Goal: Information Seeking & Learning: Understand process/instructions

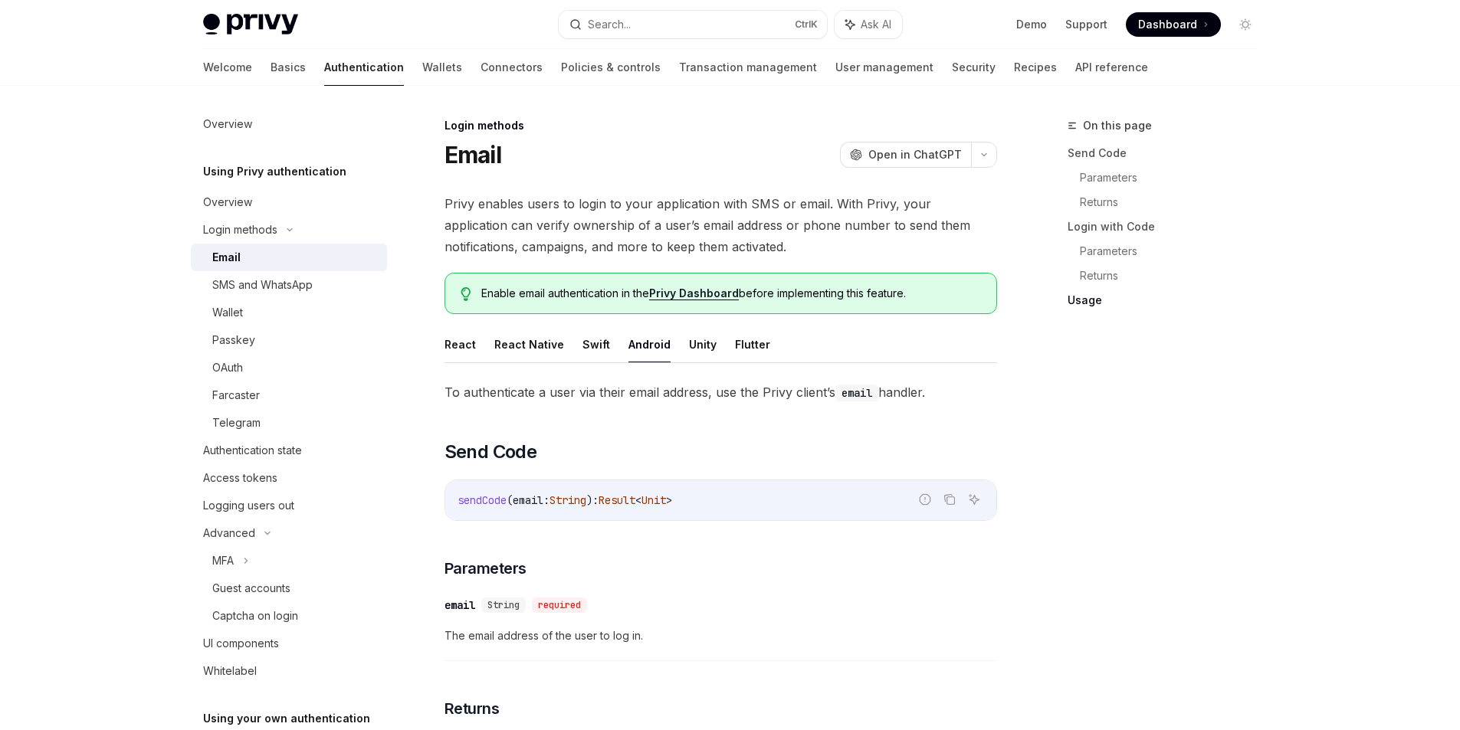
scroll to position [1368, 0]
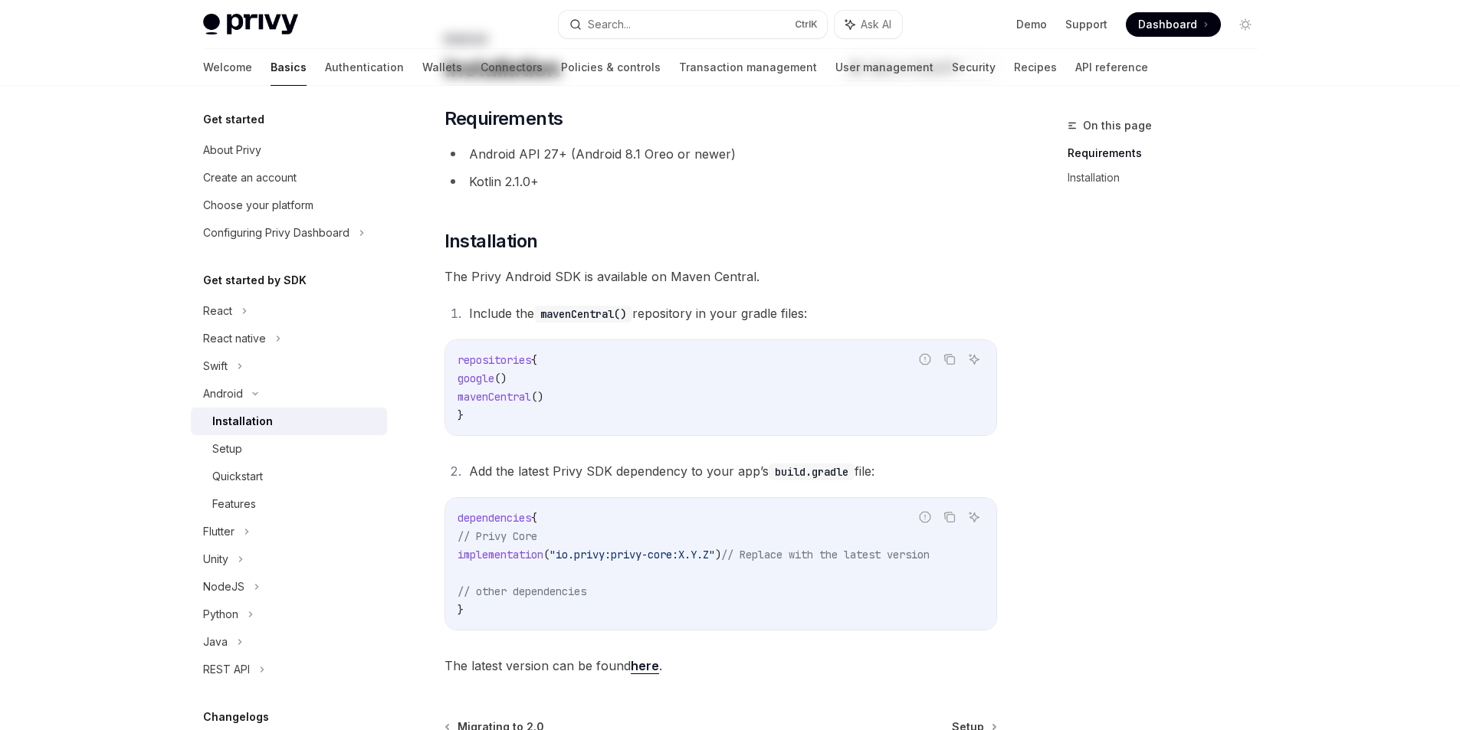
scroll to position [267, 0]
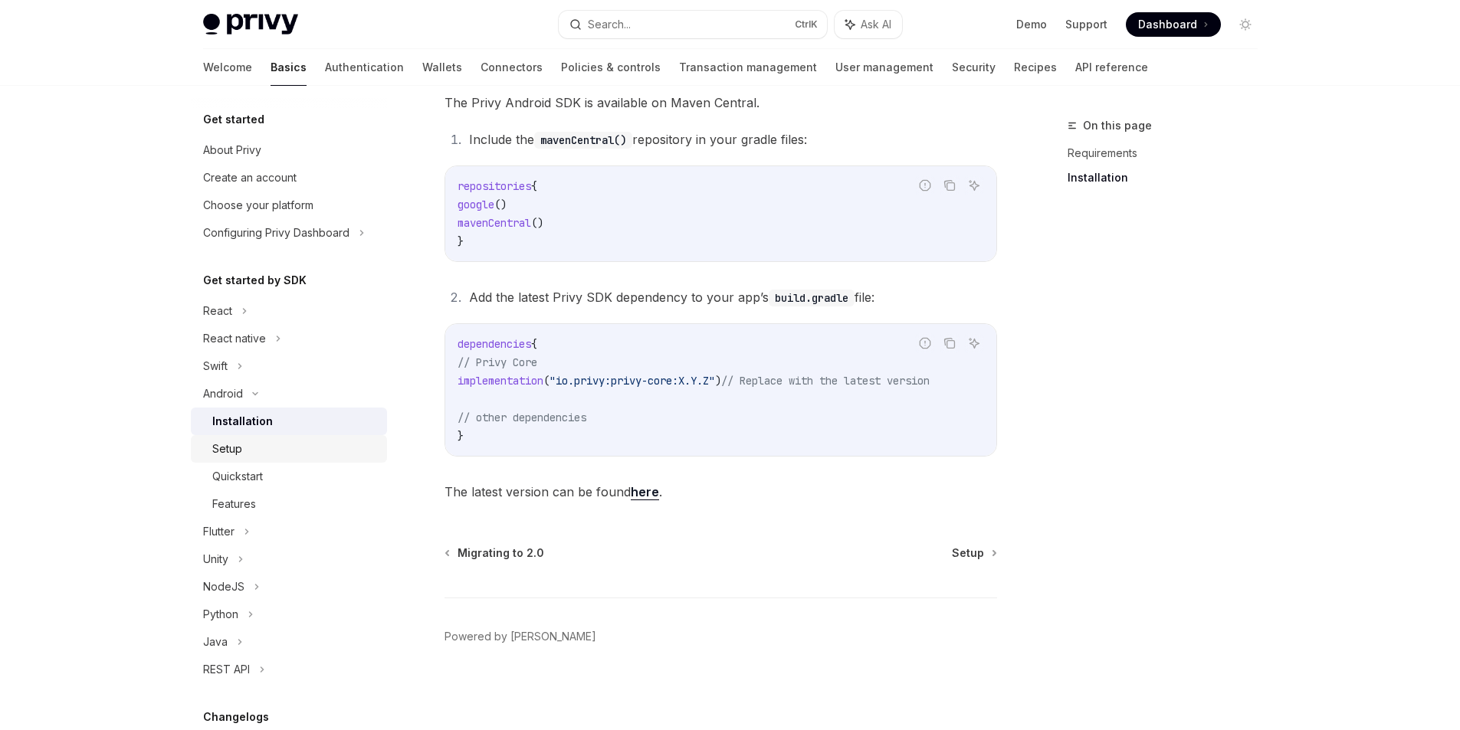
click at [245, 447] on div "Setup" at bounding box center [295, 449] width 166 height 18
type textarea "*"
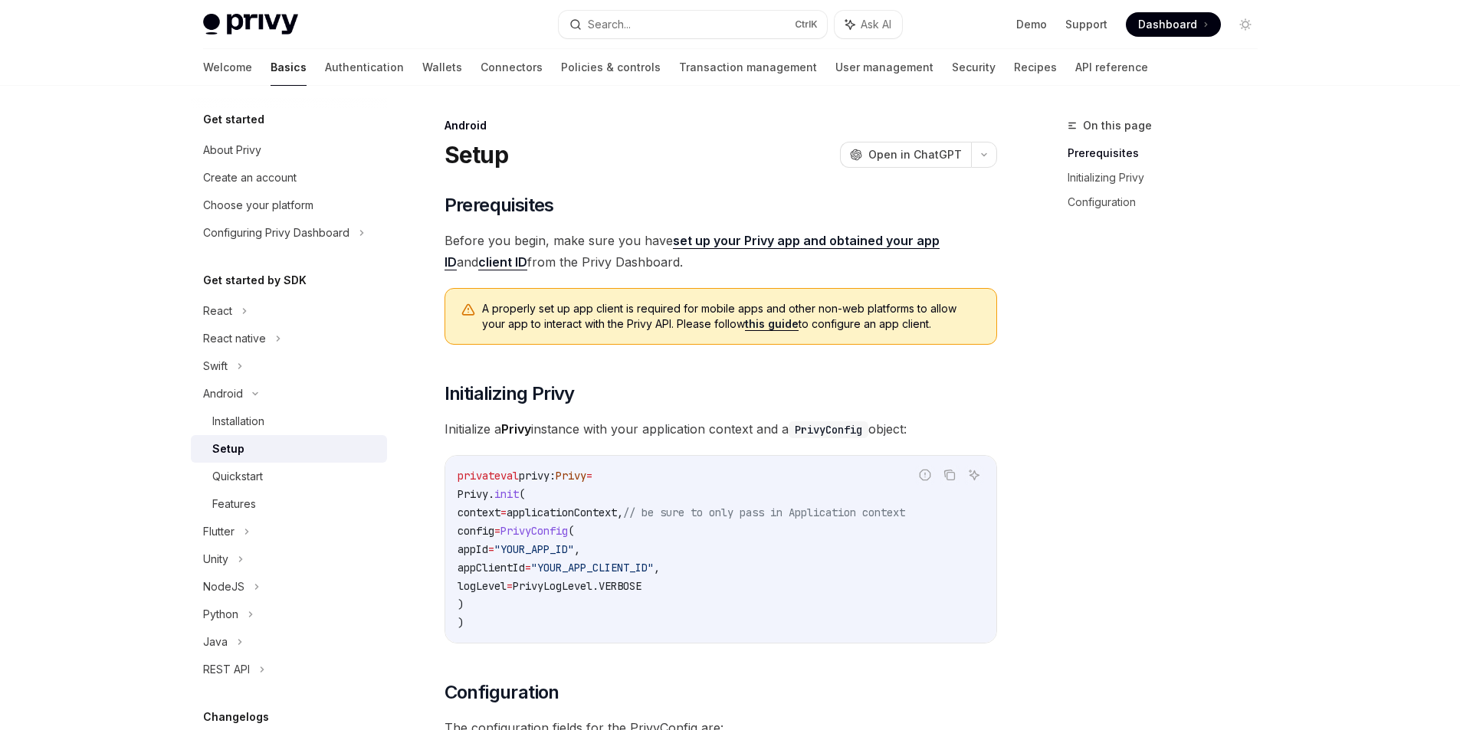
drag, startPoint x: 617, startPoint y: 307, endPoint x: 934, endPoint y: 320, distance: 317.5
click at [934, 320] on span "A properly set up app client is required for mobile apps and other non-web plat…" at bounding box center [731, 316] width 499 height 31
click at [1185, 389] on div "On this page Prerequisites Initializing Privy Configuration" at bounding box center [1153, 423] width 233 height 614
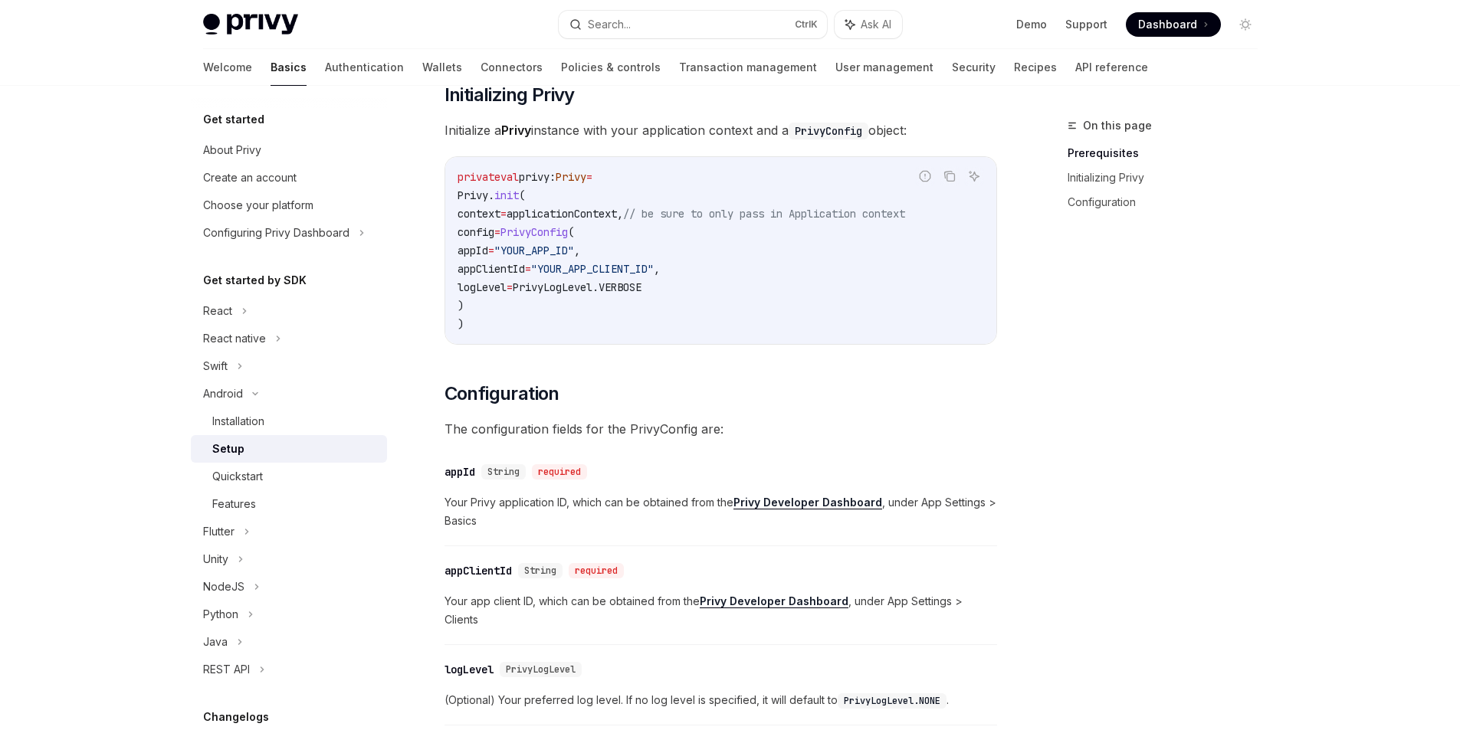
scroll to position [307, 0]
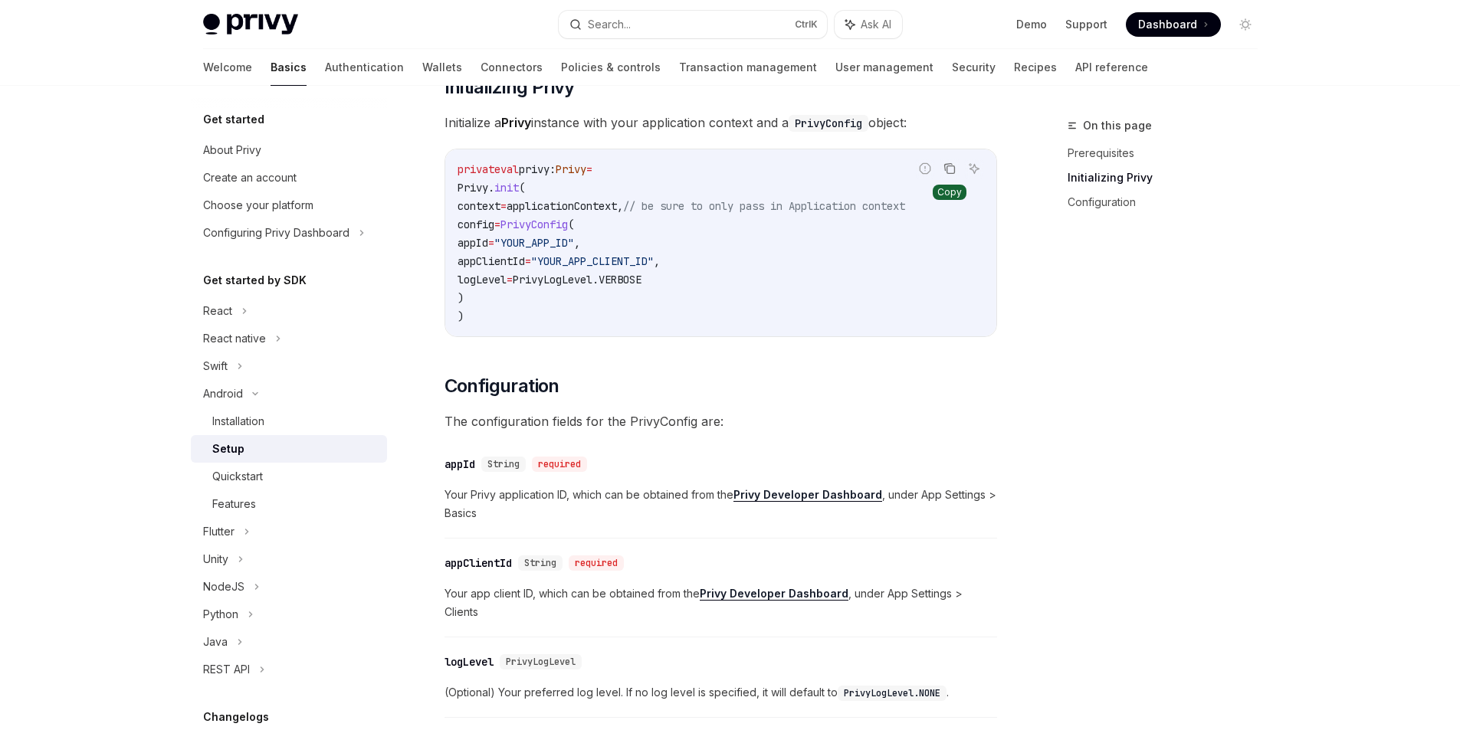
click at [945, 166] on icon "Copy the contents from the code block" at bounding box center [949, 168] width 12 height 12
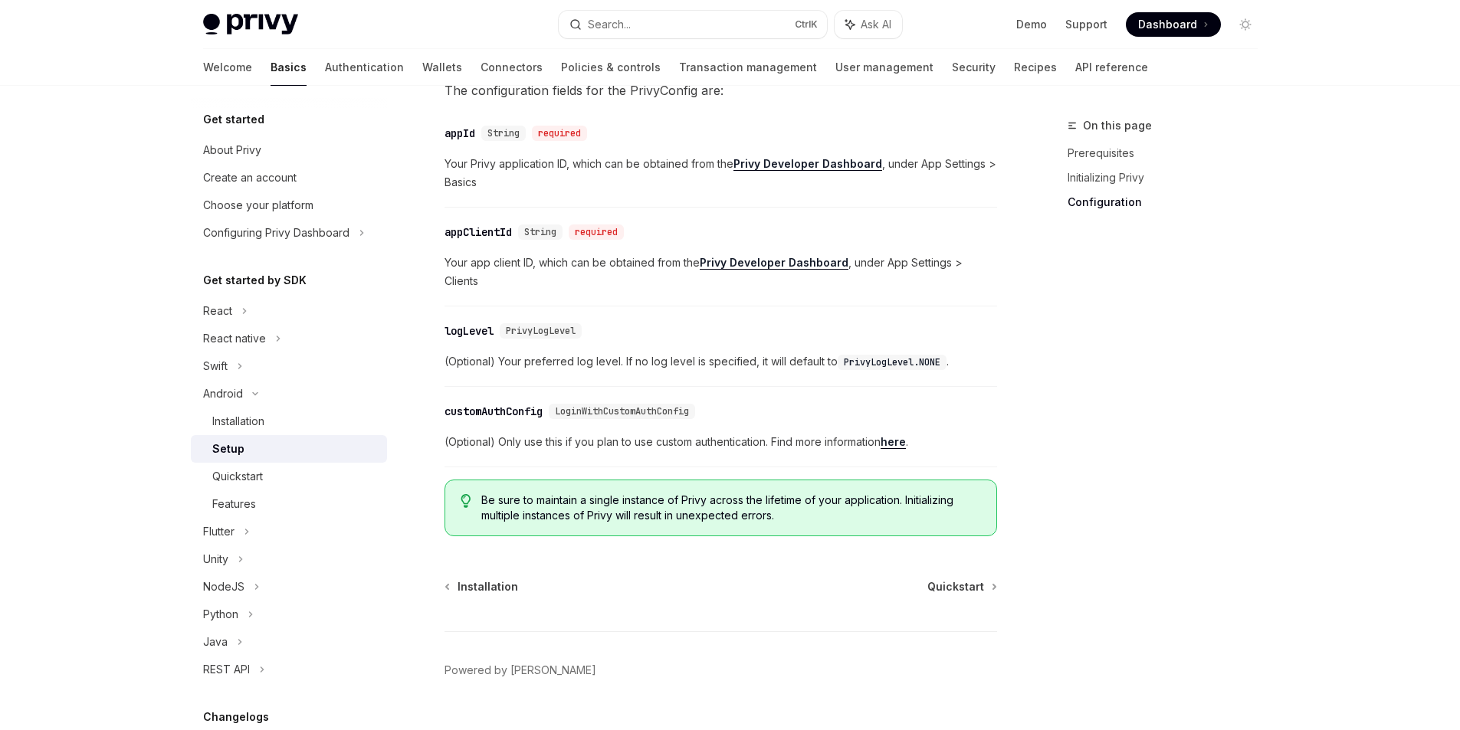
scroll to position [659, 0]
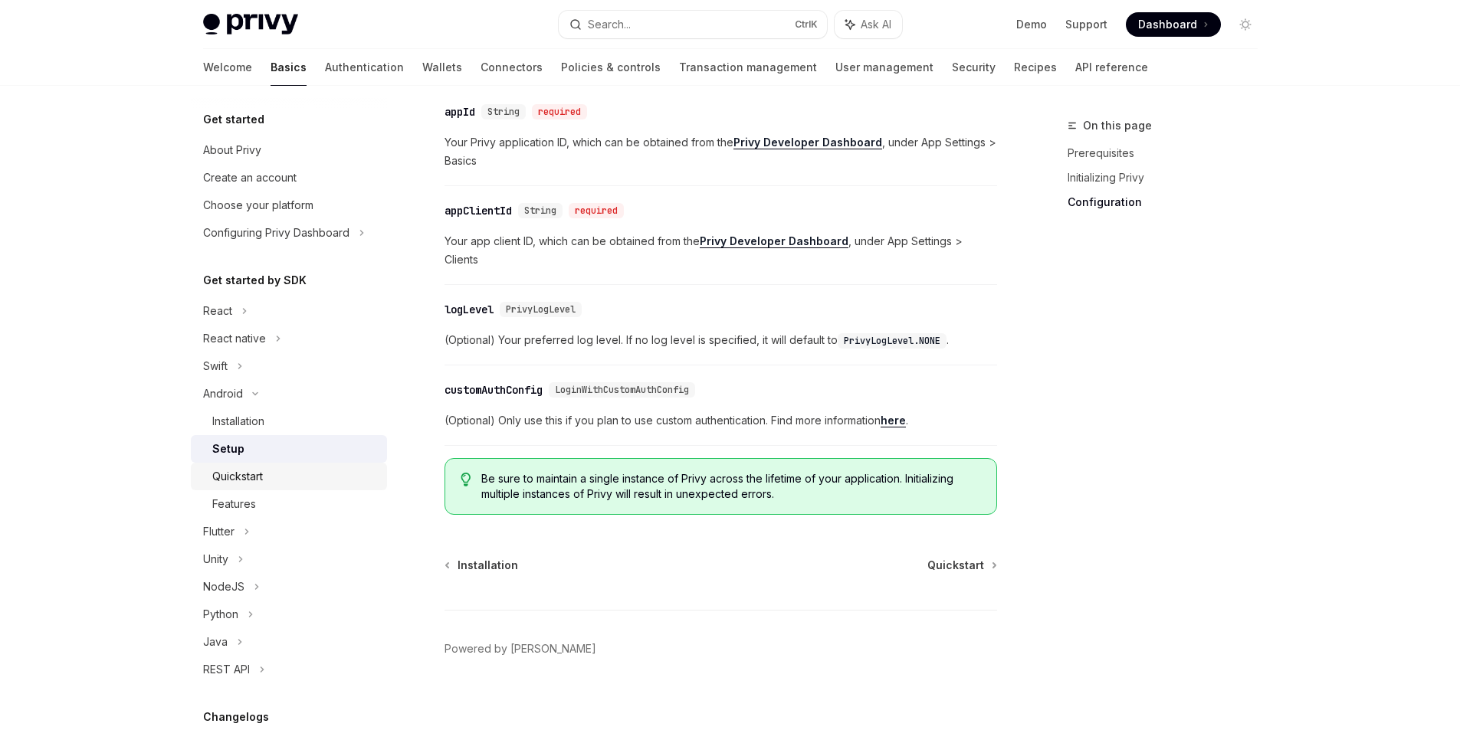
click at [225, 473] on div "Quickstart" at bounding box center [237, 476] width 51 height 18
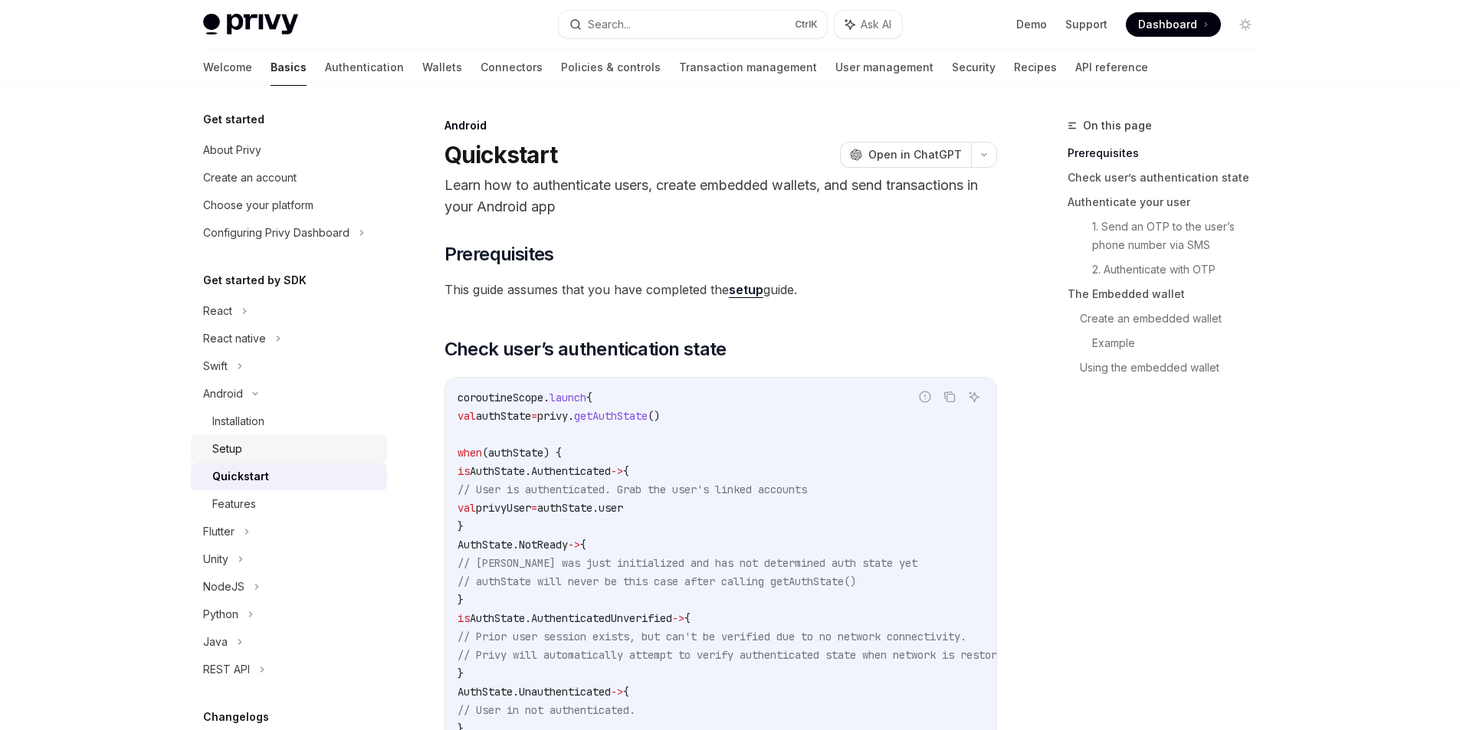
click at [261, 445] on div "Setup" at bounding box center [295, 449] width 166 height 18
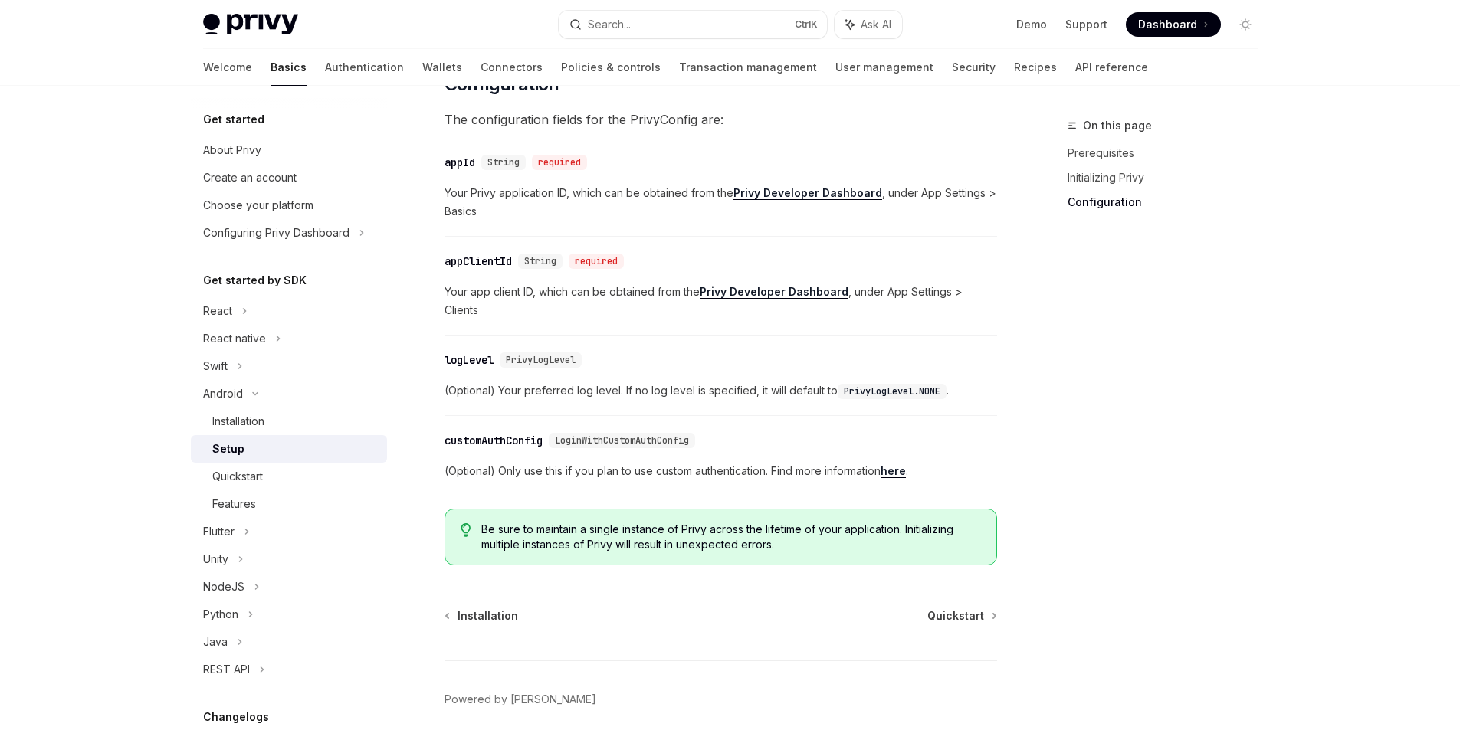
scroll to position [659, 0]
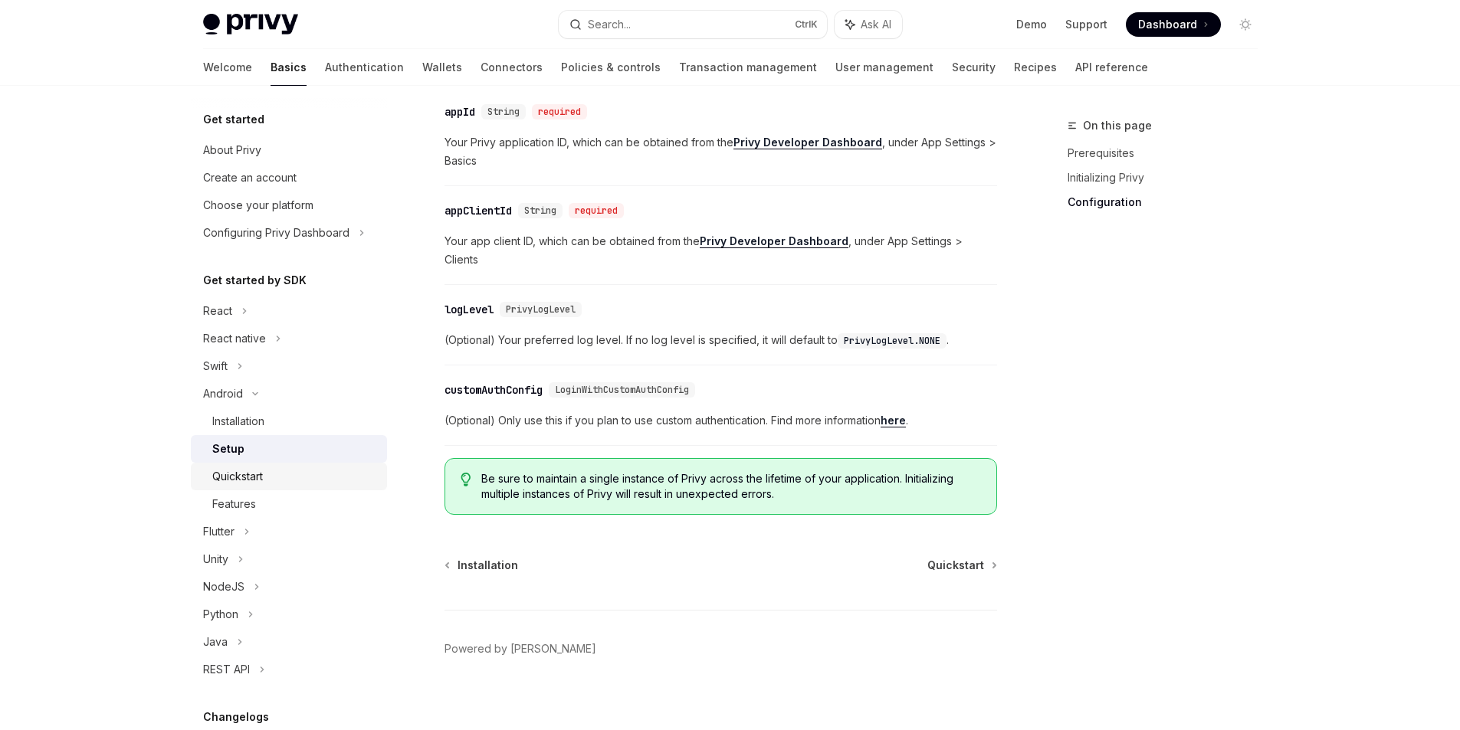
click at [270, 474] on div "Quickstart" at bounding box center [295, 476] width 166 height 18
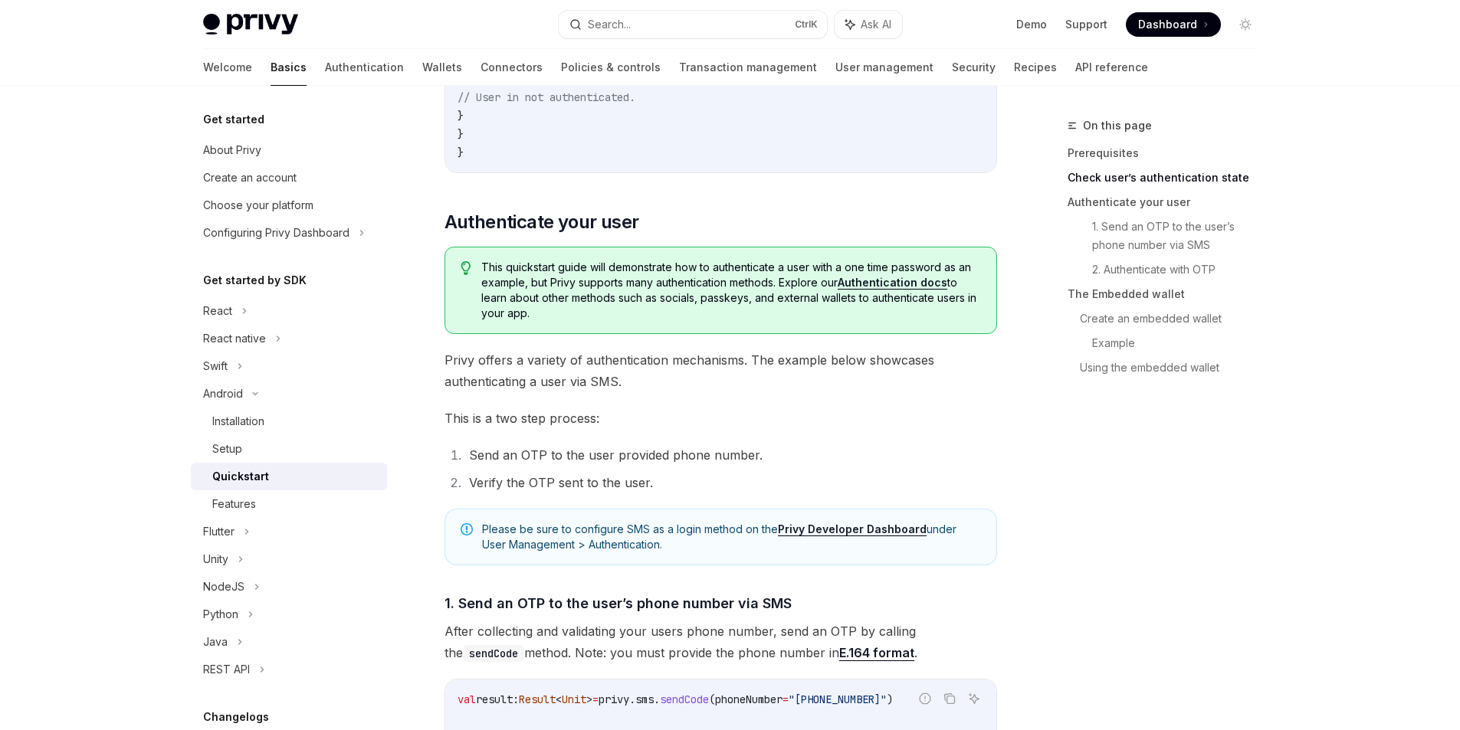
scroll to position [843, 0]
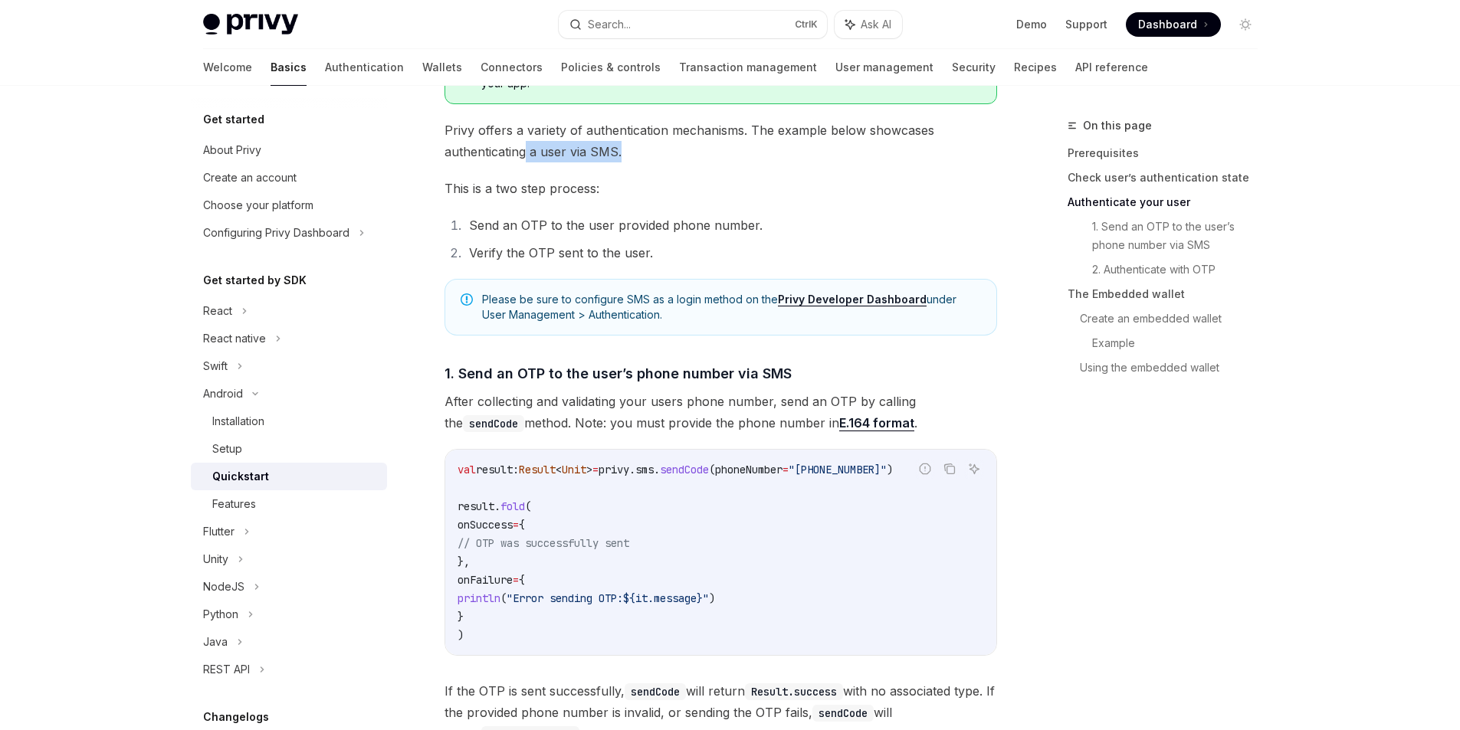
drag, startPoint x: 527, startPoint y: 159, endPoint x: 652, endPoint y: 164, distance: 125.0
click at [652, 162] on span "Privy offers a variety of authentication mechanisms. The example below showcase…" at bounding box center [720, 141] width 553 height 43
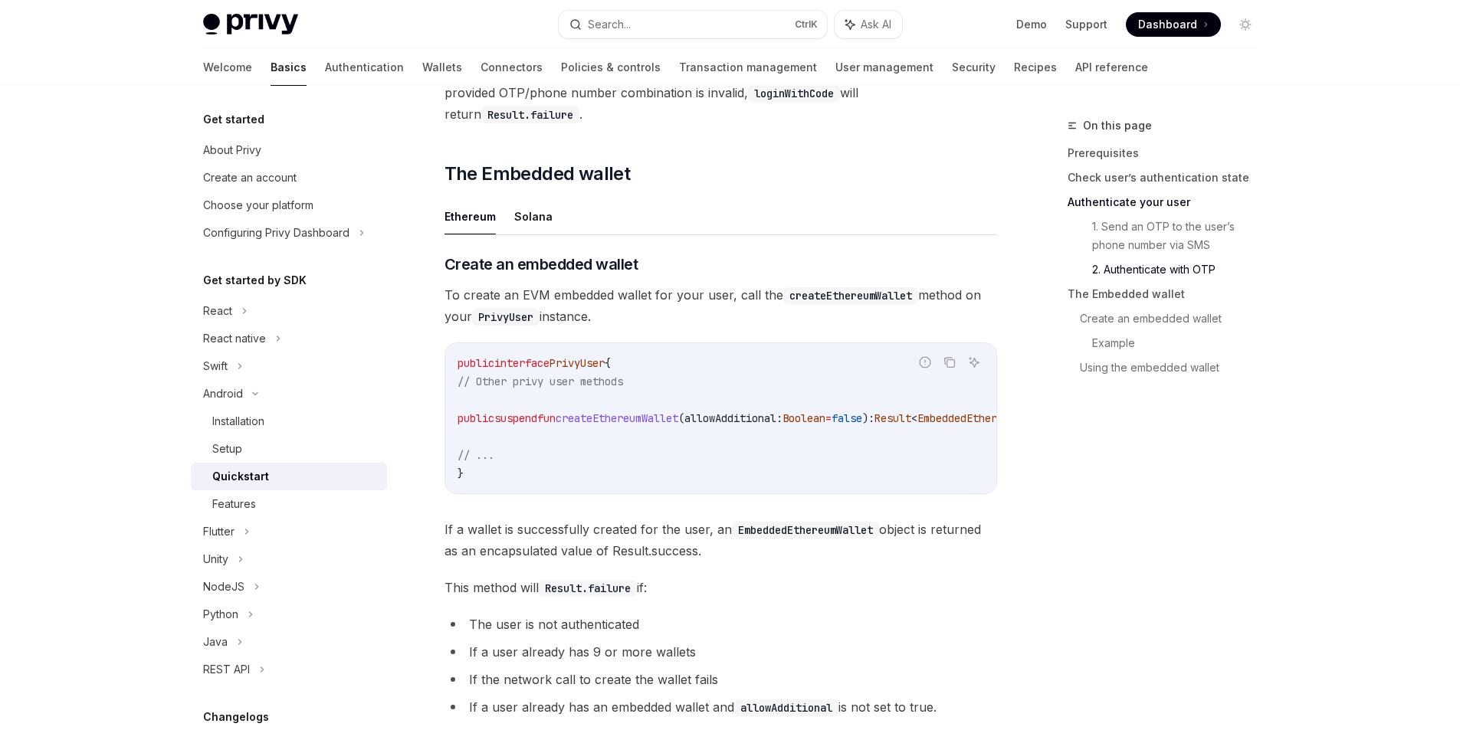
scroll to position [1916, 0]
click at [529, 228] on button "Solana" at bounding box center [533, 216] width 38 height 36
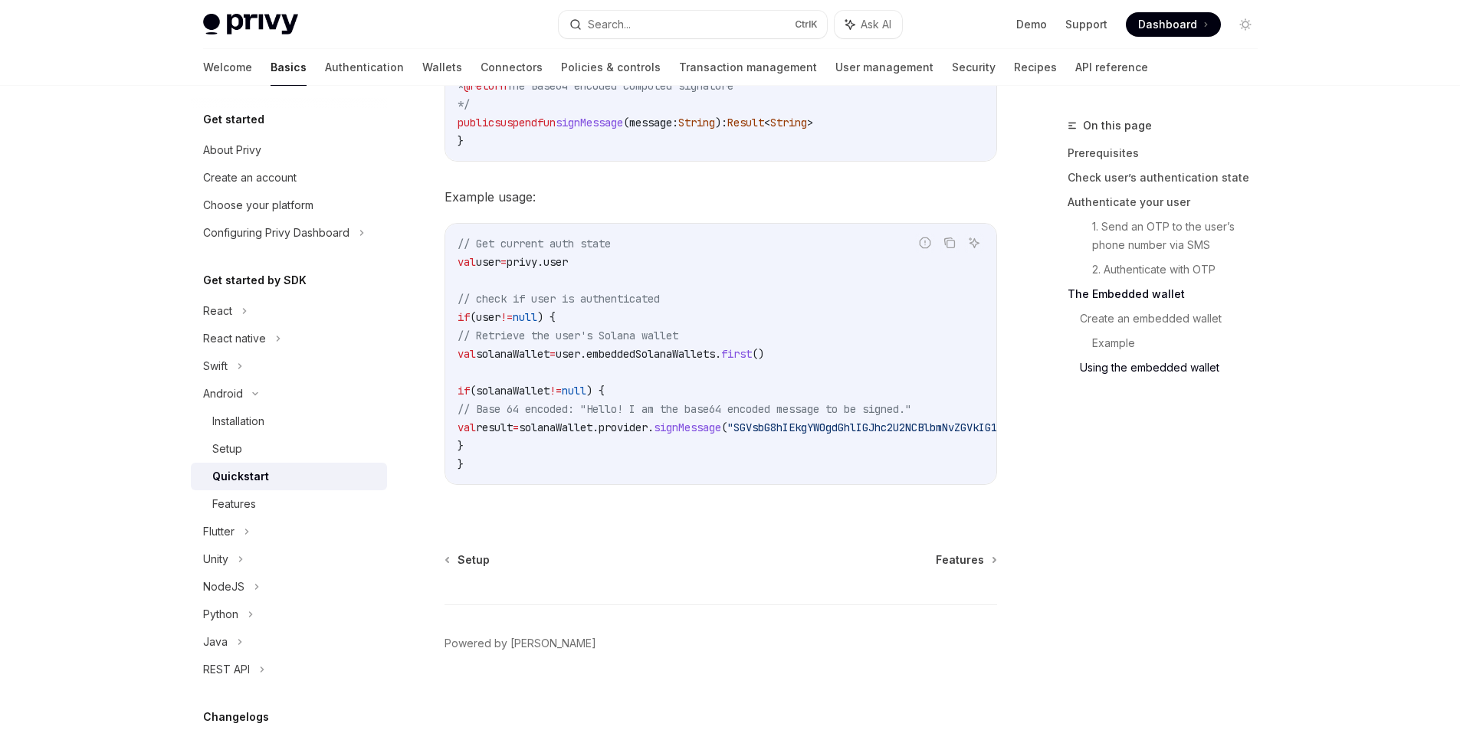
scroll to position [3173, 0]
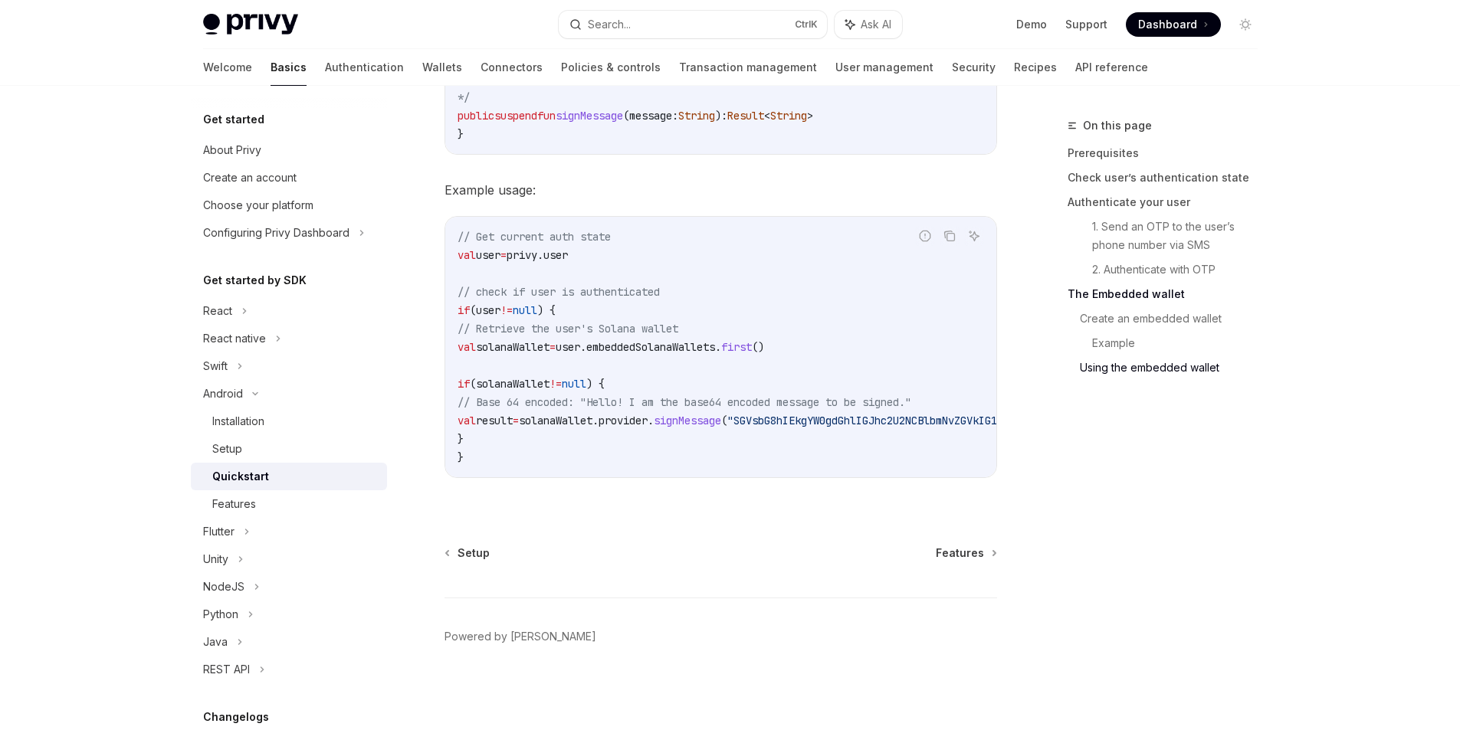
drag, startPoint x: 704, startPoint y: 477, endPoint x: 761, endPoint y: 497, distance: 60.1
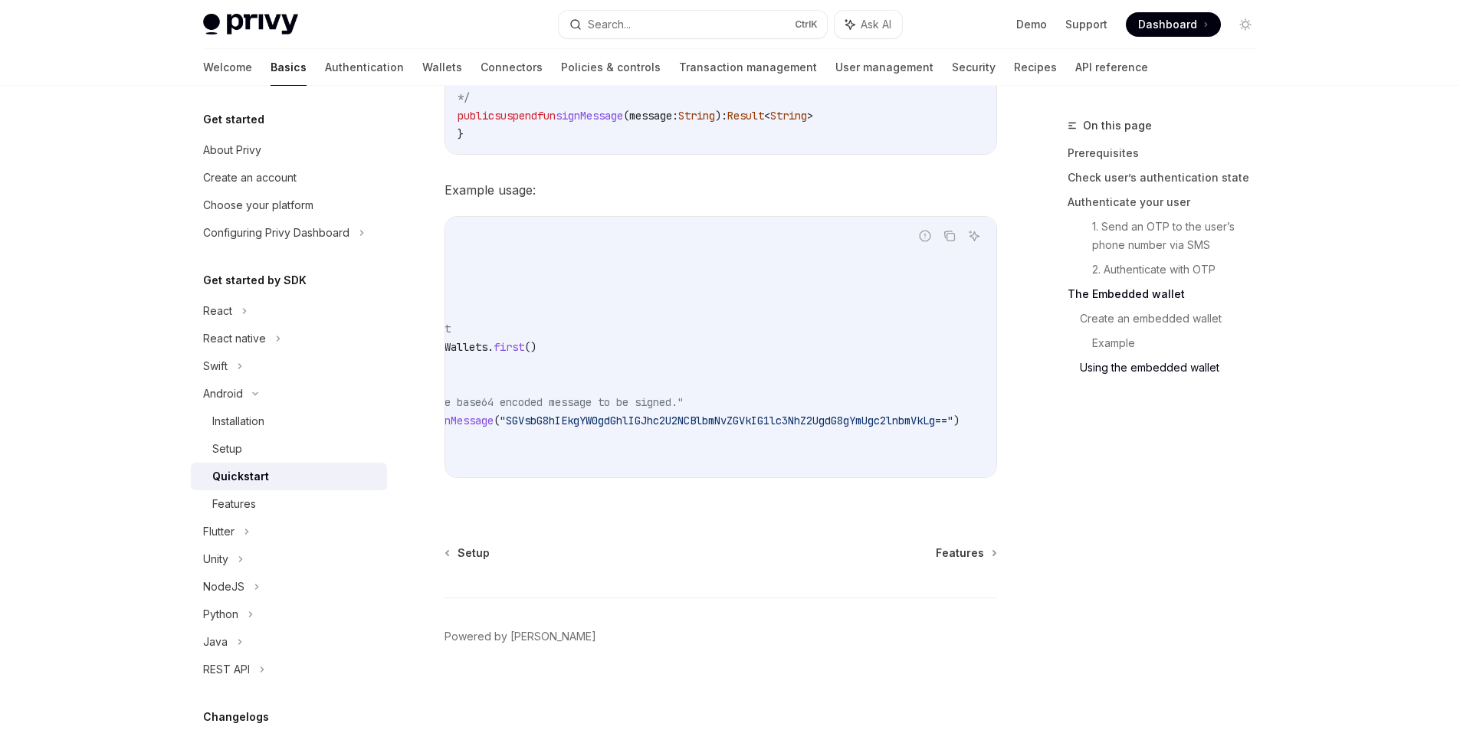
scroll to position [0, 0]
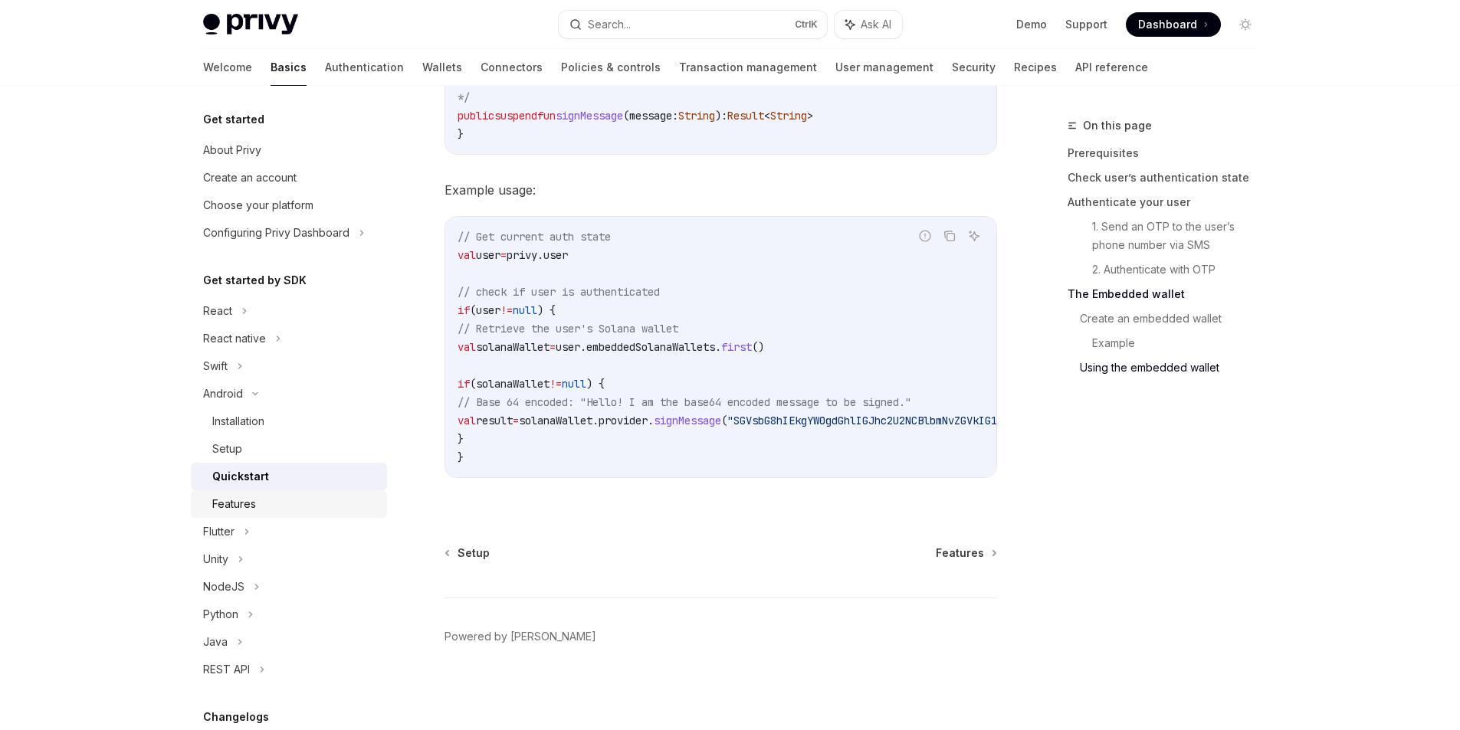
click at [255, 500] on div "Features" at bounding box center [234, 504] width 44 height 18
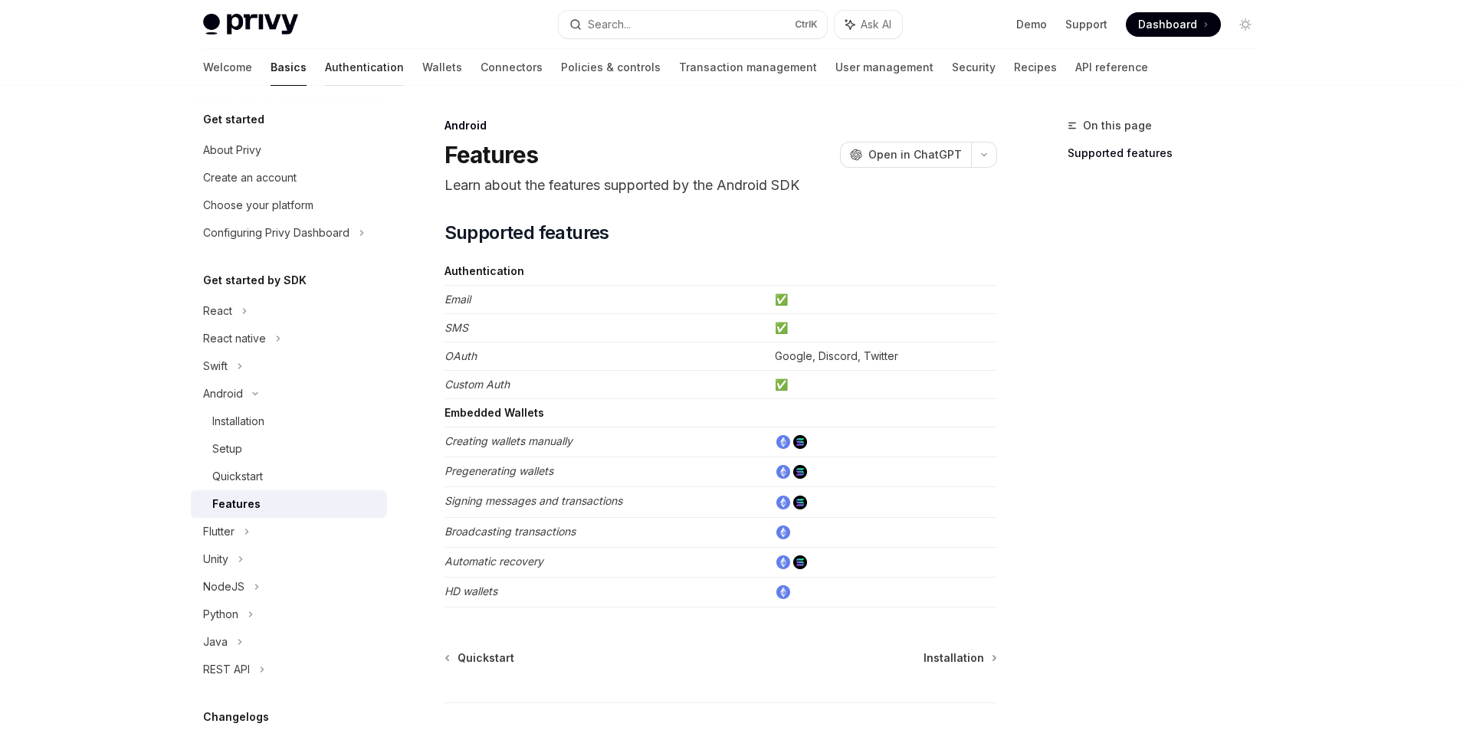
click at [325, 71] on link "Authentication" at bounding box center [364, 67] width 79 height 37
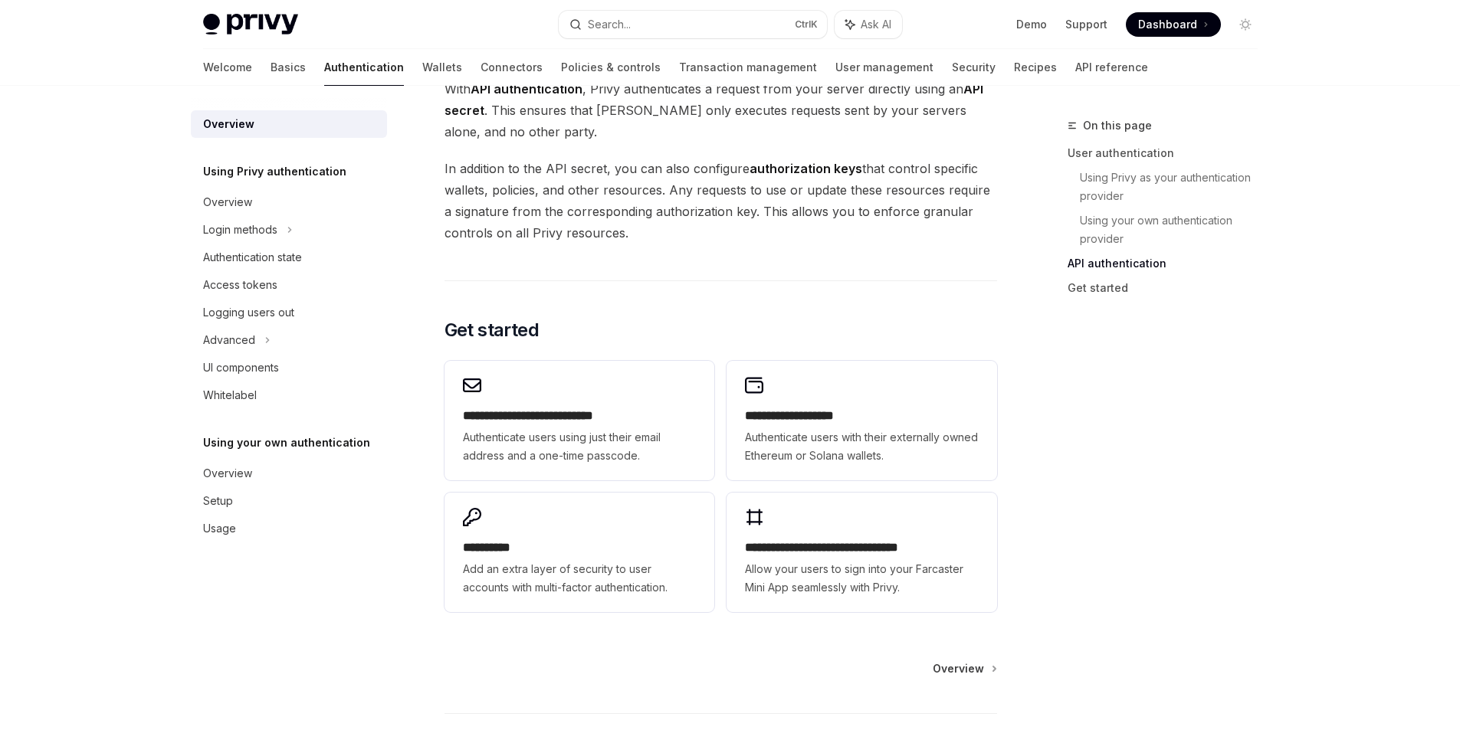
scroll to position [1193, 0]
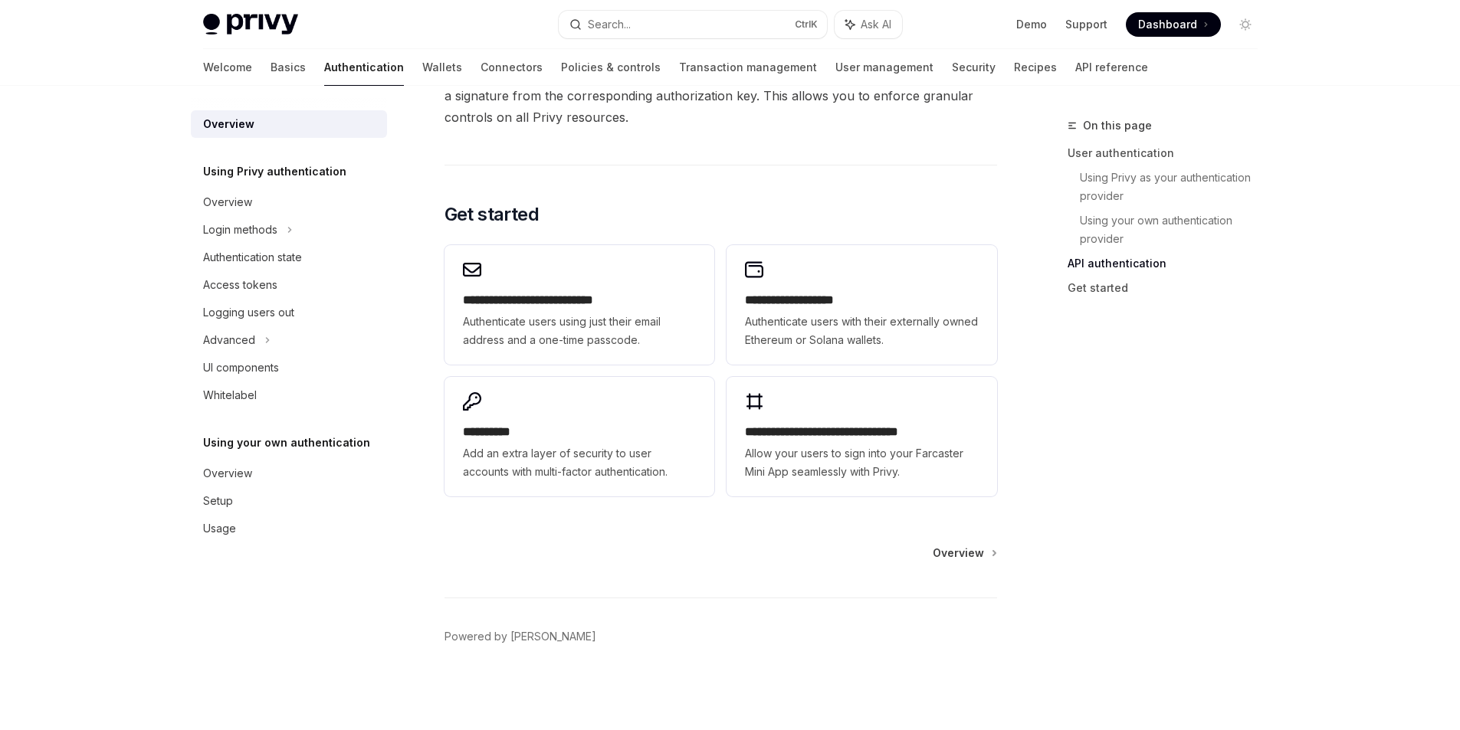
click at [687, 555] on div "Overview" at bounding box center [720, 553] width 553 height 15
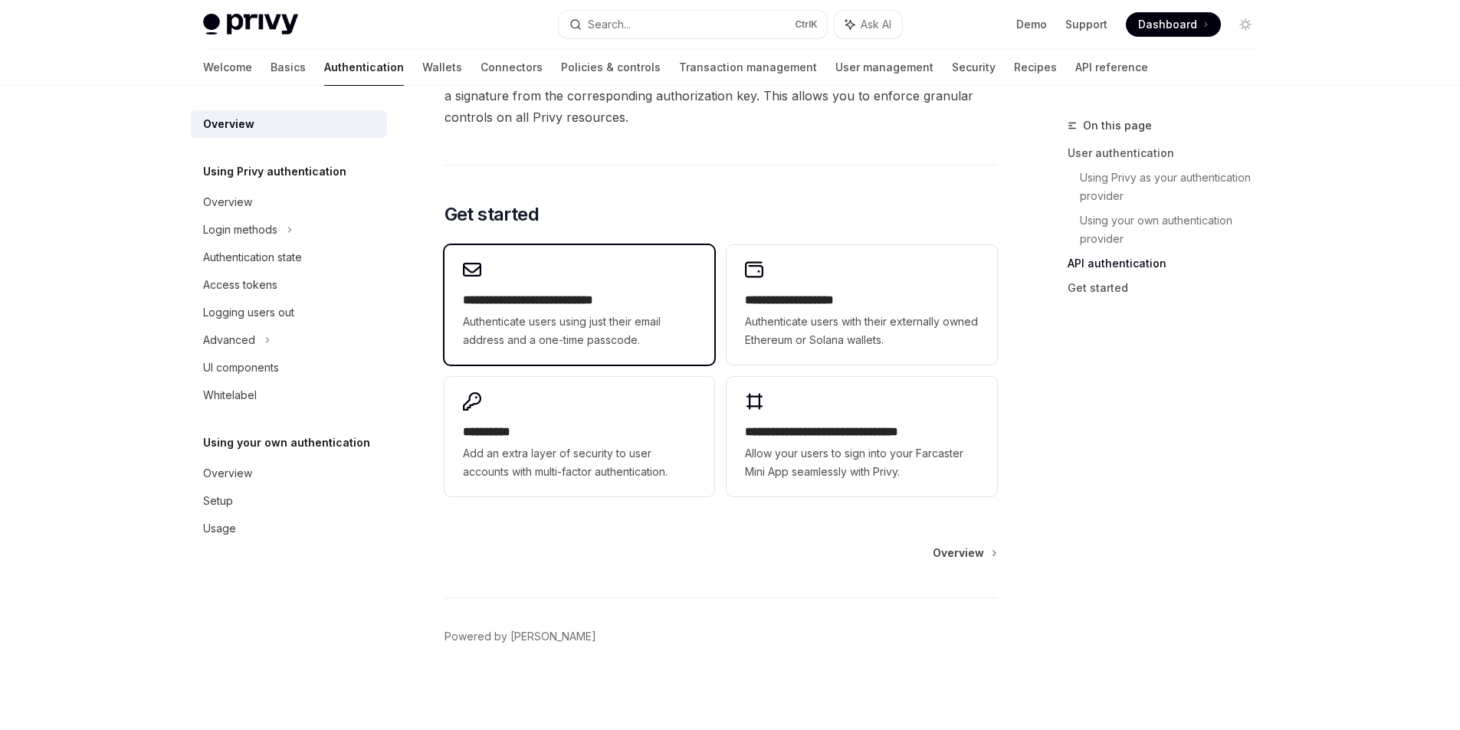
click at [592, 313] on span "Authenticate users using just their email address and a one-time passcode." at bounding box center [579, 331] width 233 height 37
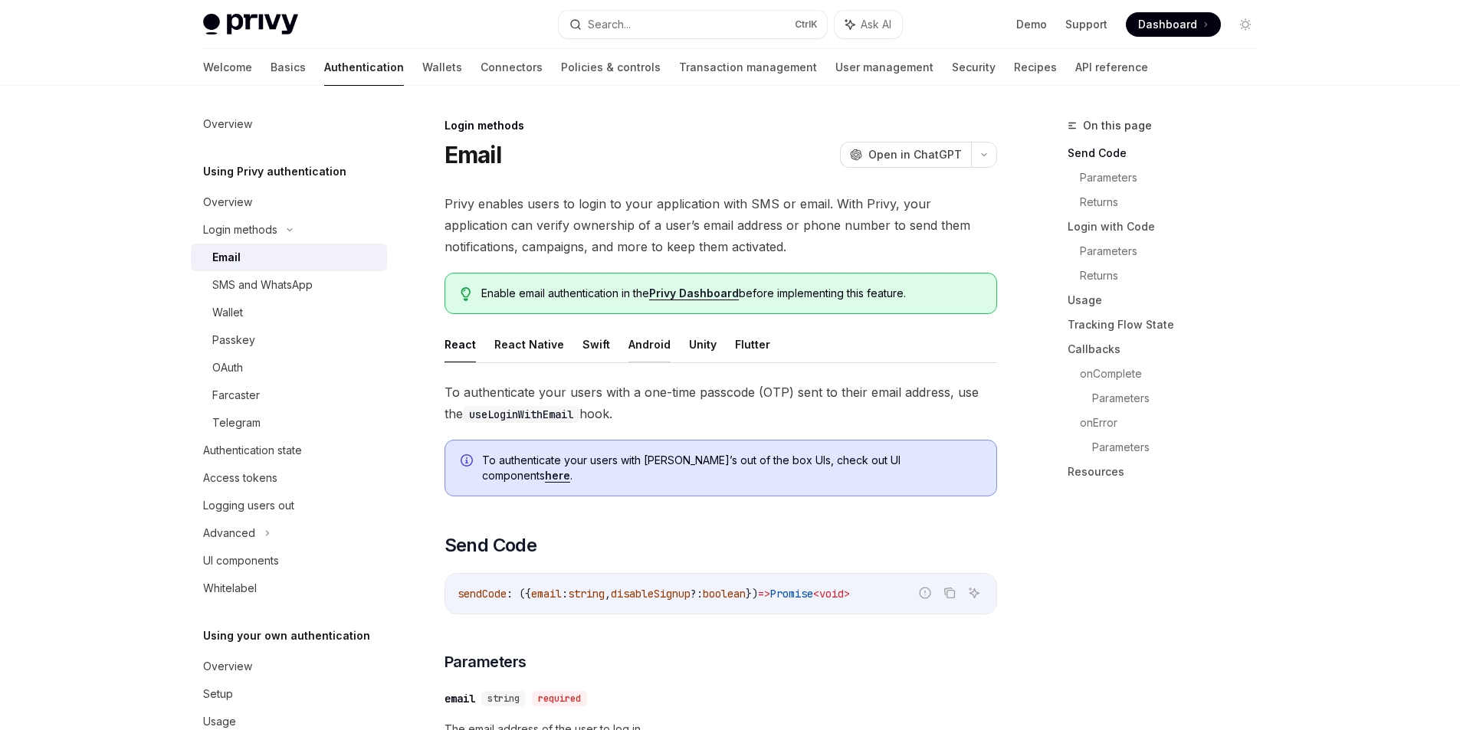
click at [636, 344] on button "Android" at bounding box center [649, 344] width 42 height 36
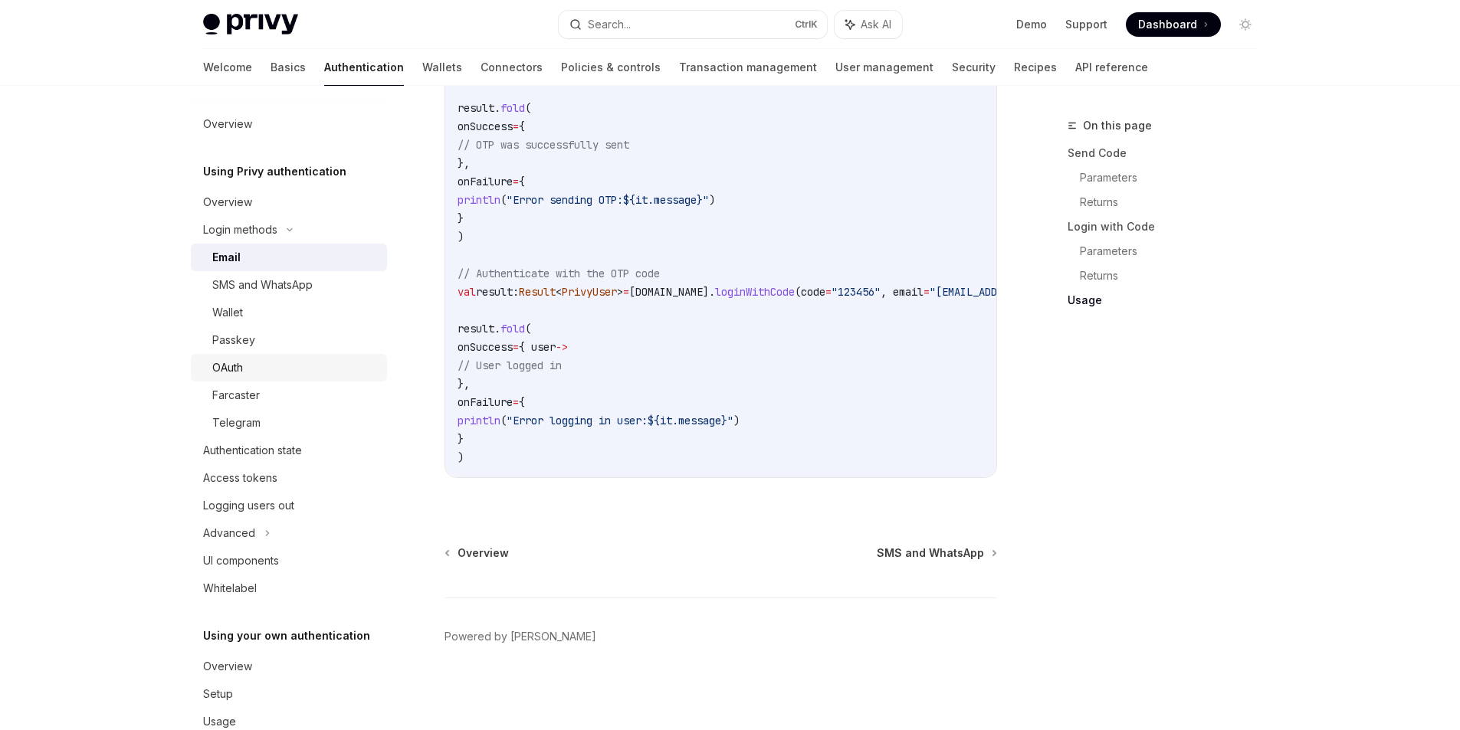
click at [315, 363] on div "OAuth" at bounding box center [295, 368] width 166 height 18
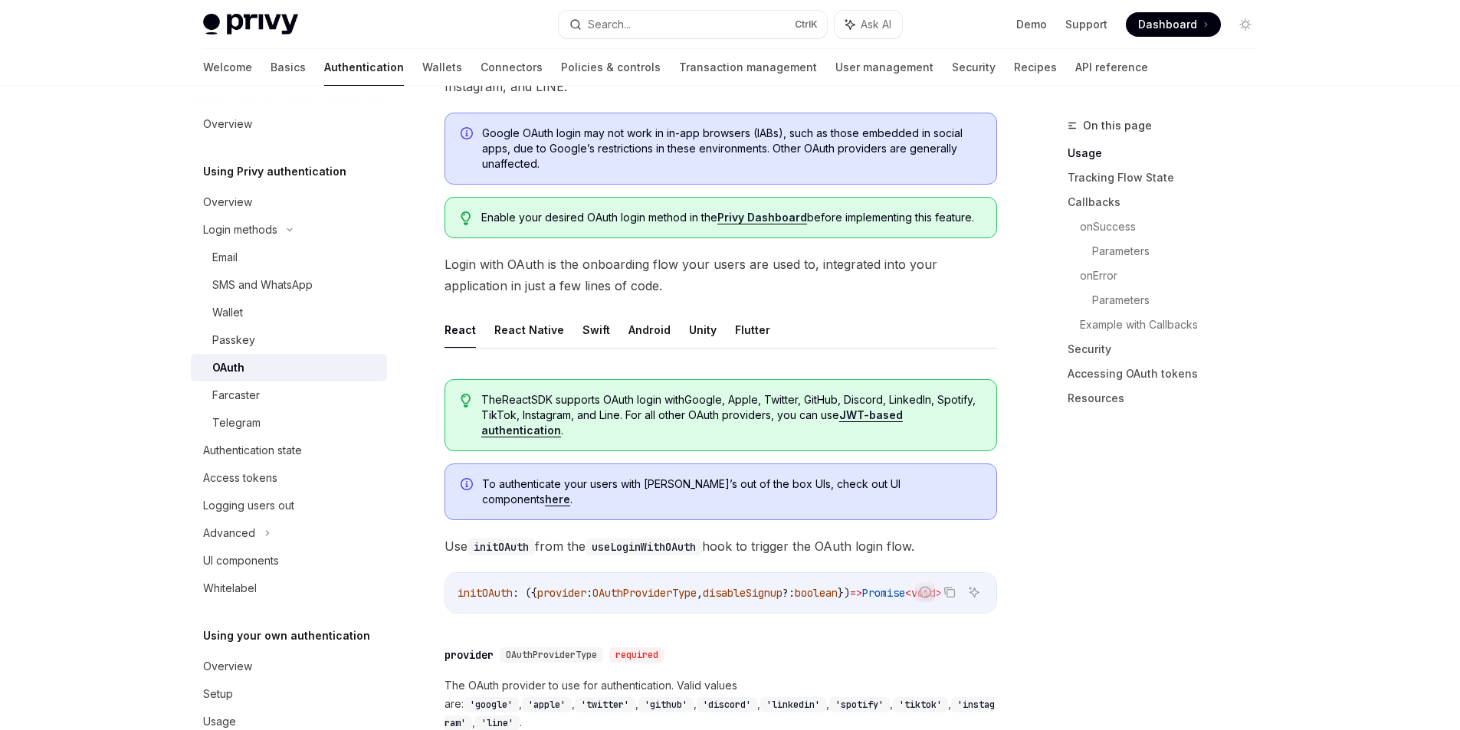
scroll to position [383, 0]
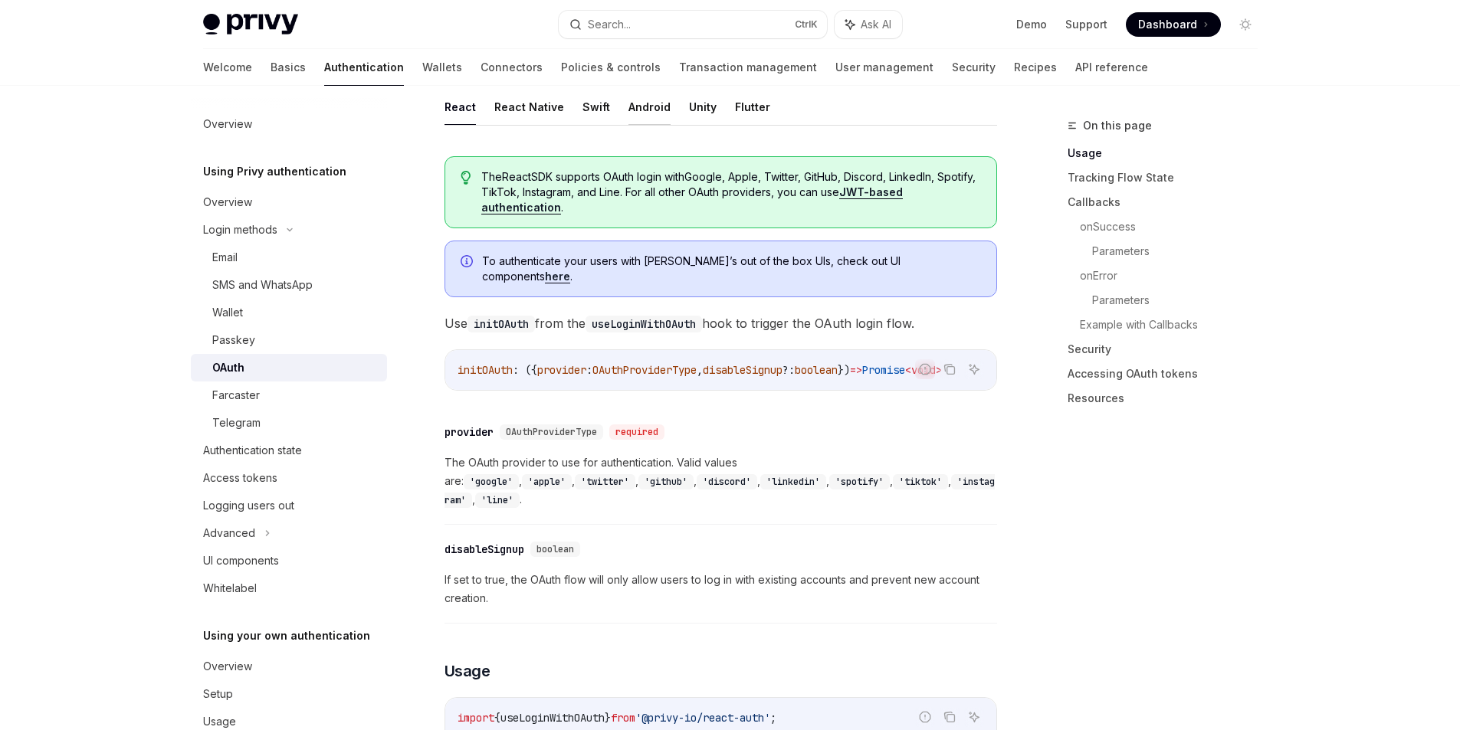
click at [628, 102] on button "Android" at bounding box center [649, 107] width 42 height 36
type textarea "*"
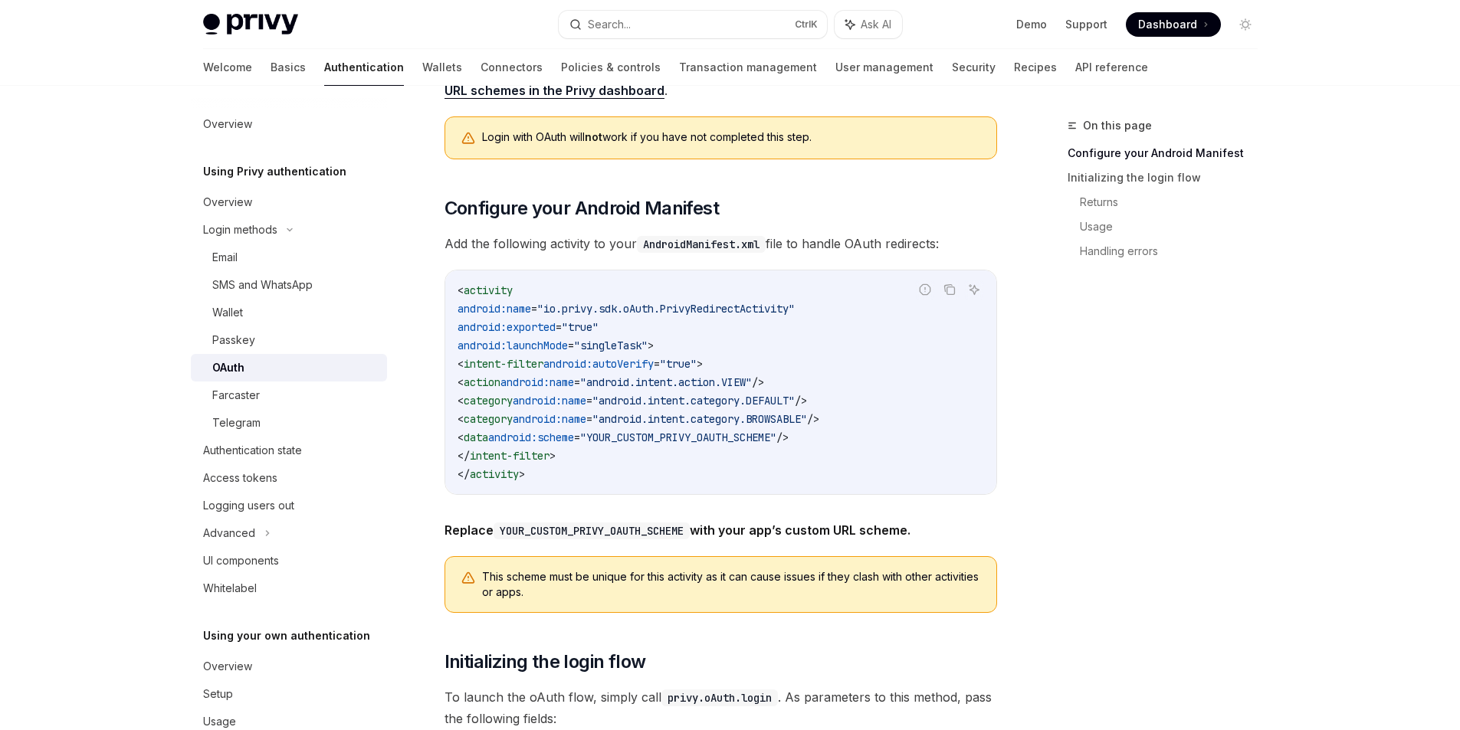
scroll to position [766, 0]
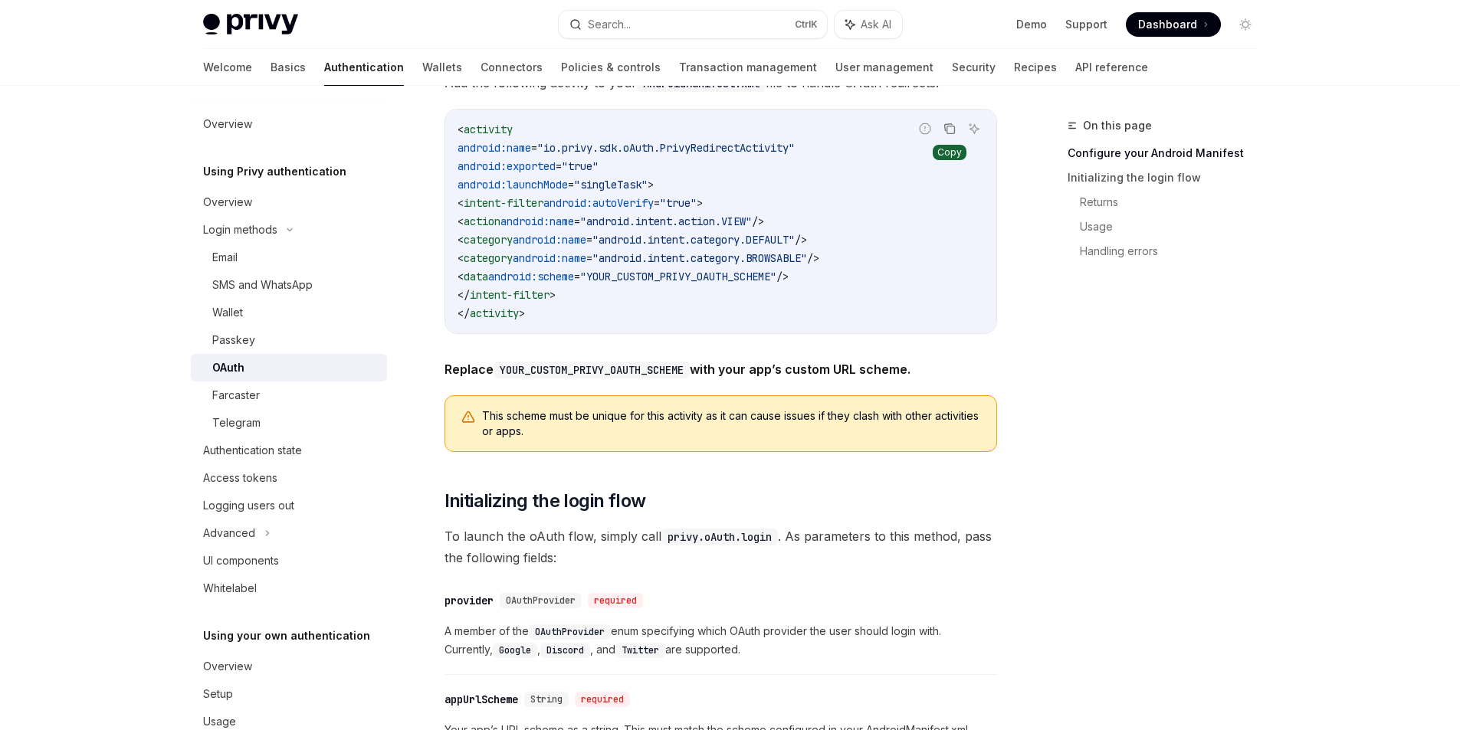
click at [953, 130] on icon "Copy the contents from the code block" at bounding box center [949, 129] width 12 height 12
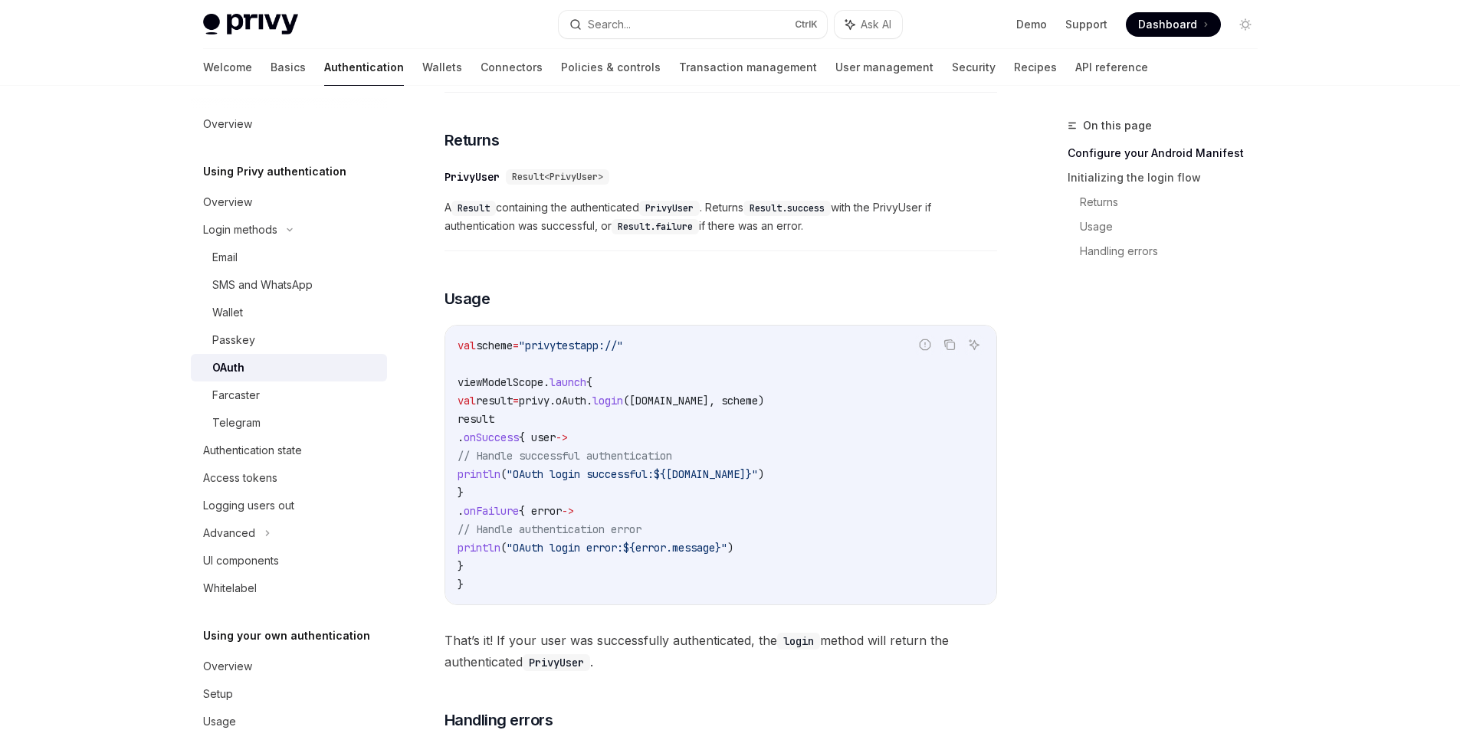
scroll to position [1455, 0]
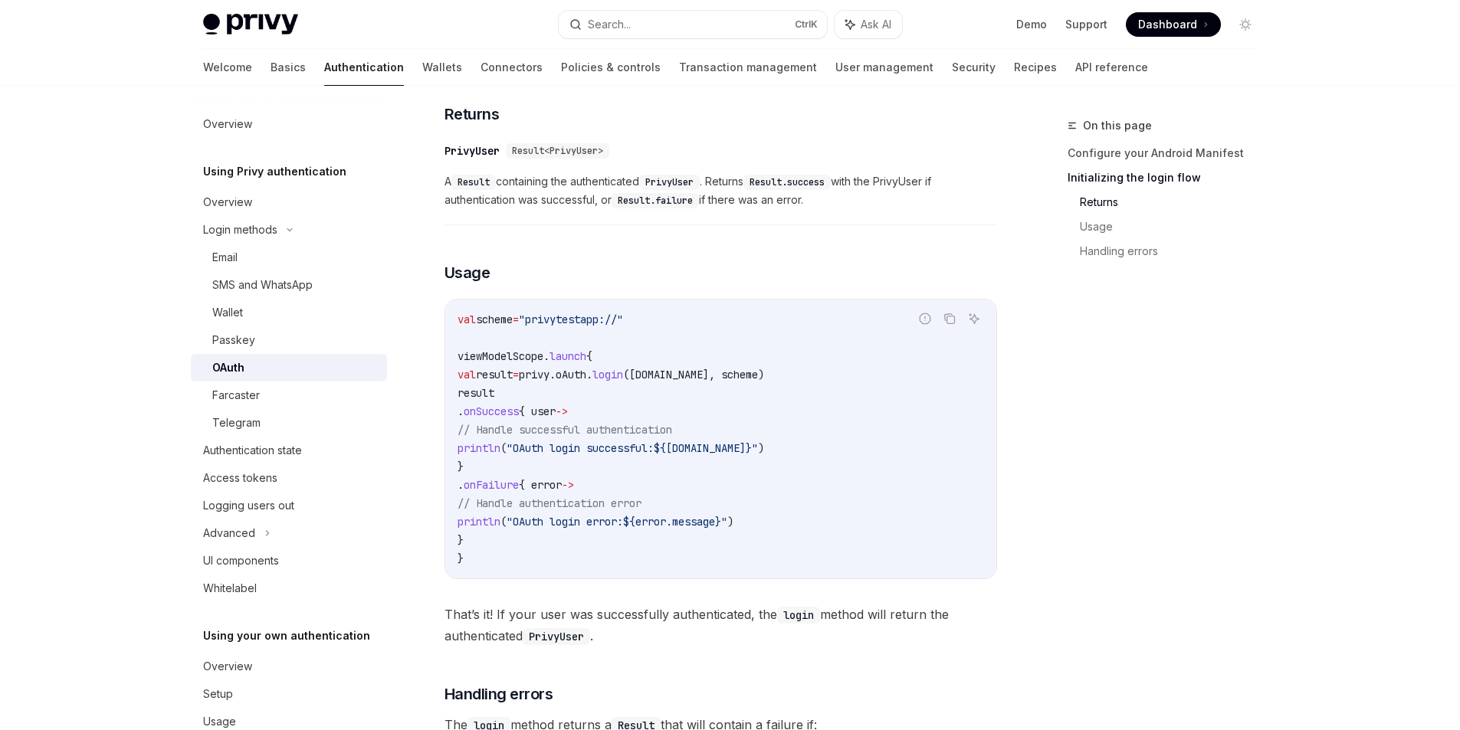
click at [764, 376] on span "(OAuthProvider.Google, scheme)" at bounding box center [693, 375] width 141 height 14
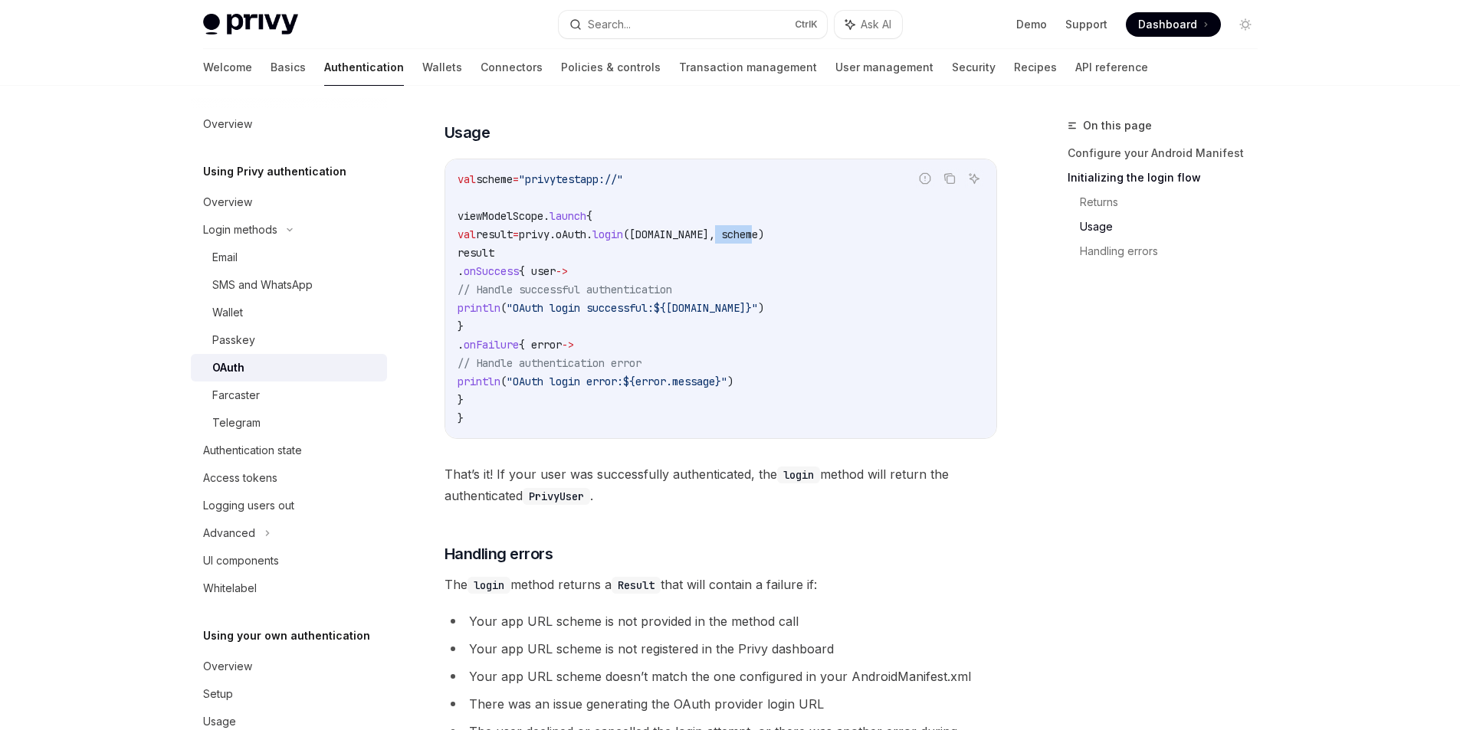
scroll to position [1762, 0]
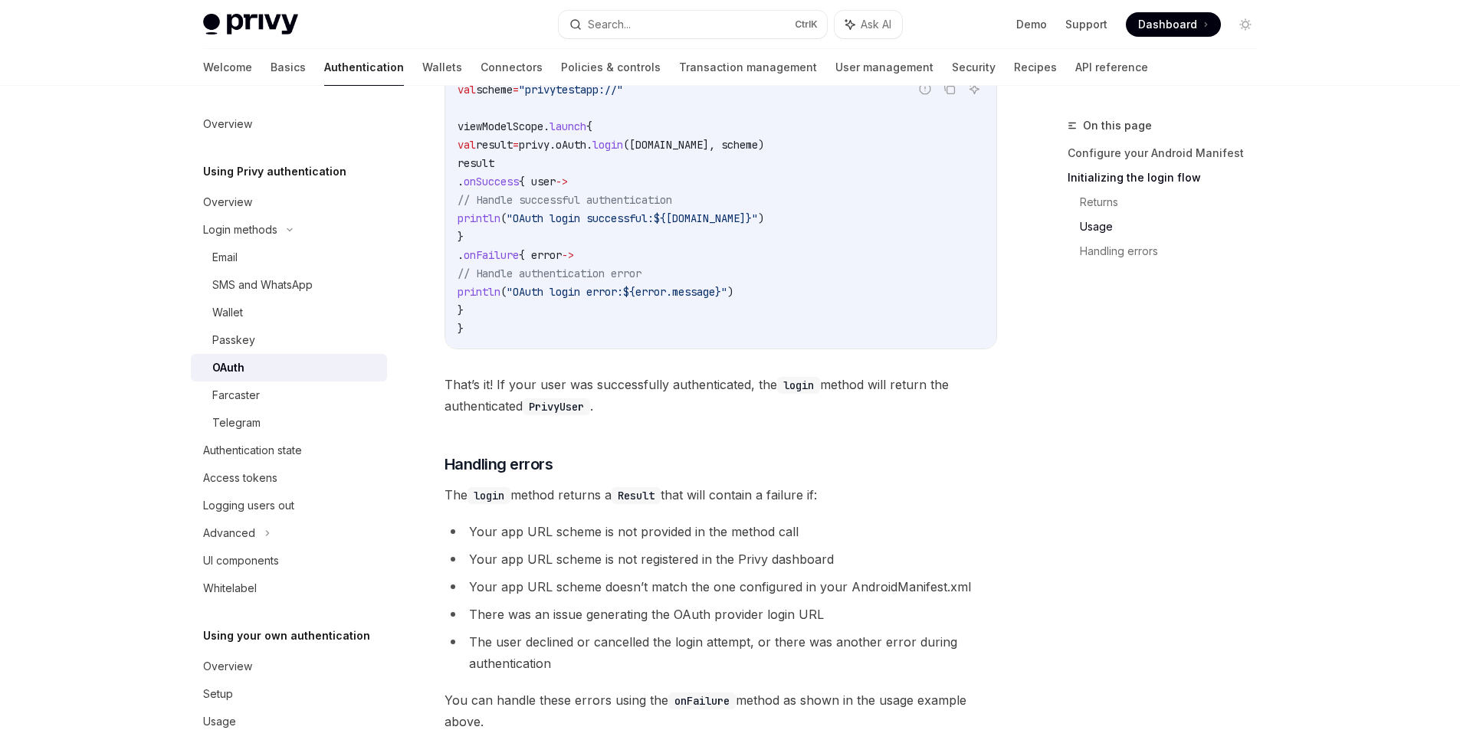
scroll to position [1379, 0]
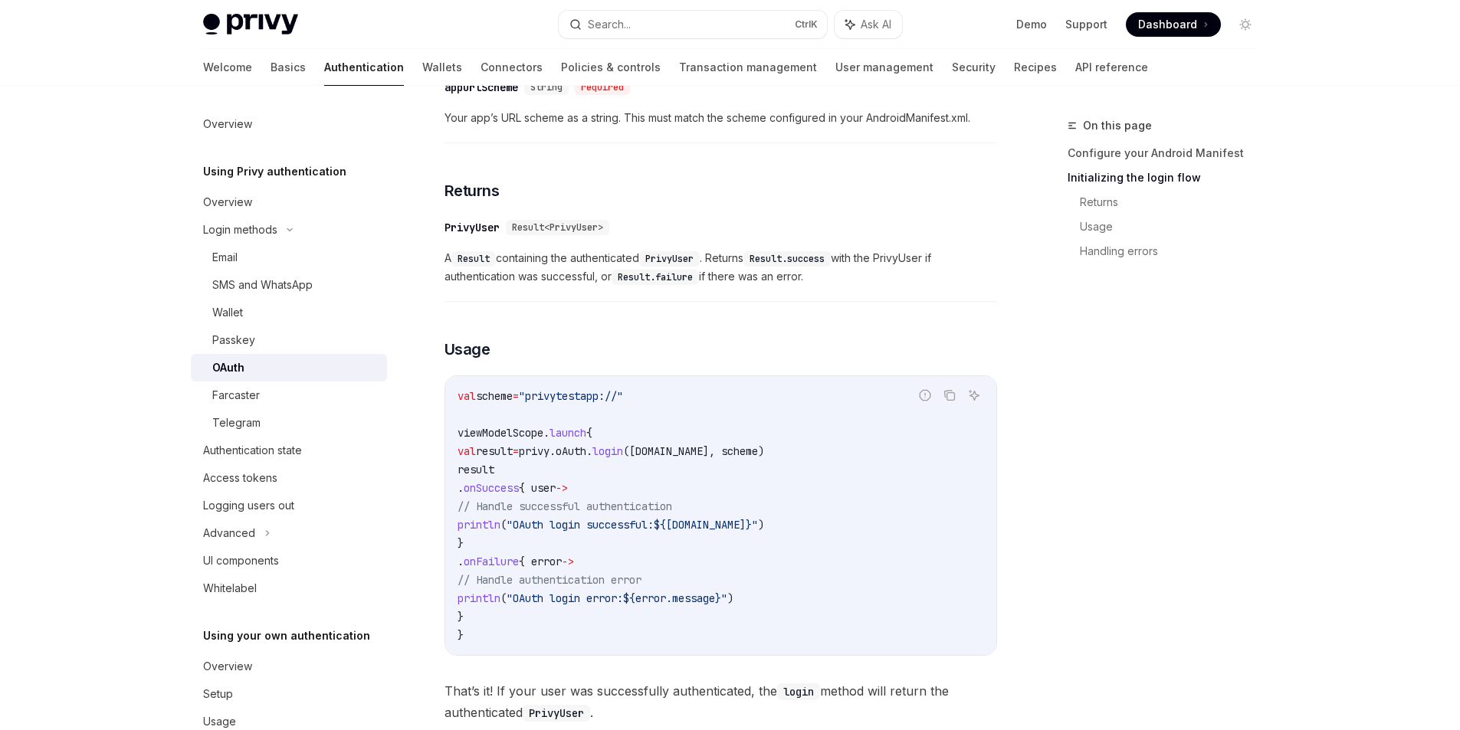
click at [769, 422] on code "val scheme = "privytestapp://" viewModelScope. launch { val result = privy.oAut…" at bounding box center [720, 515] width 526 height 257
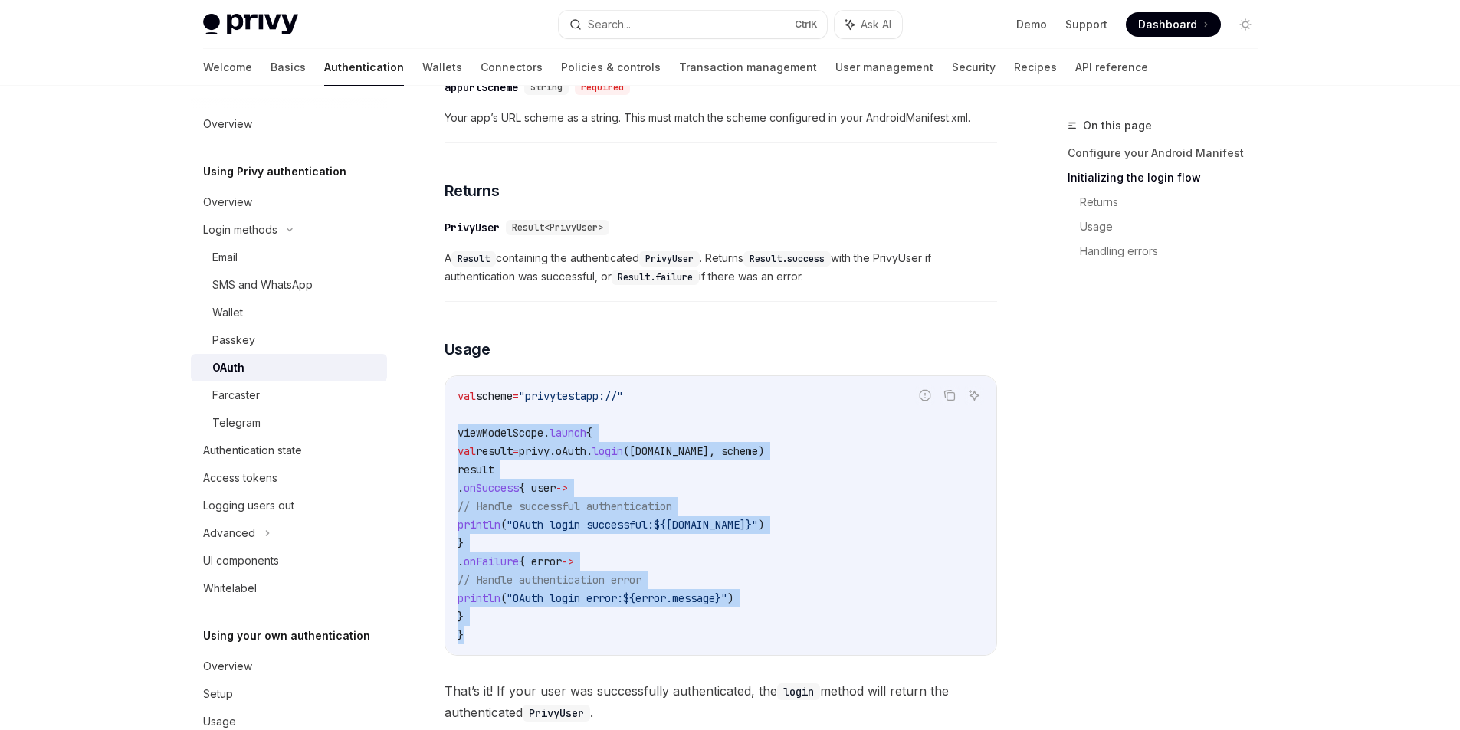
drag, startPoint x: 473, startPoint y: 635, endPoint x: 438, endPoint y: 436, distance: 202.2
click at [438, 436] on div "Login methods OAuth OpenAI Open in ChatGPT OpenAI Open in ChatGPT Privy offers …" at bounding box center [577, 2] width 846 height 2529
copy code "viewModelScope. launch { val result = privy.oAuth. login (OAuthProvider.Google,…"
drag, startPoint x: 668, startPoint y: 395, endPoint x: 452, endPoint y: 403, distance: 216.2
click at [452, 403] on div "val scheme = "privytestapp://" viewModelScope. launch { val result = privy.oAut…" at bounding box center [720, 515] width 551 height 279
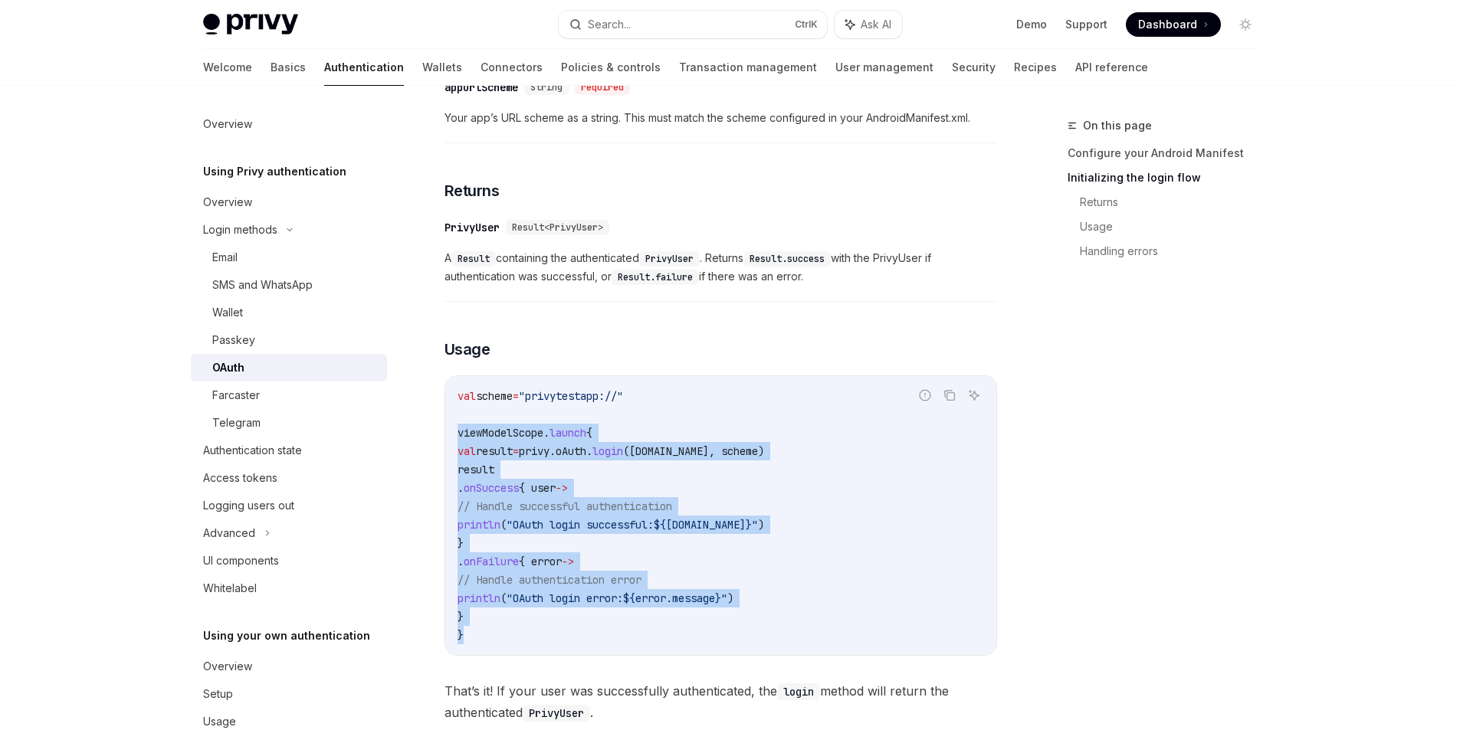
copy span "val scheme = "privytestapp://""
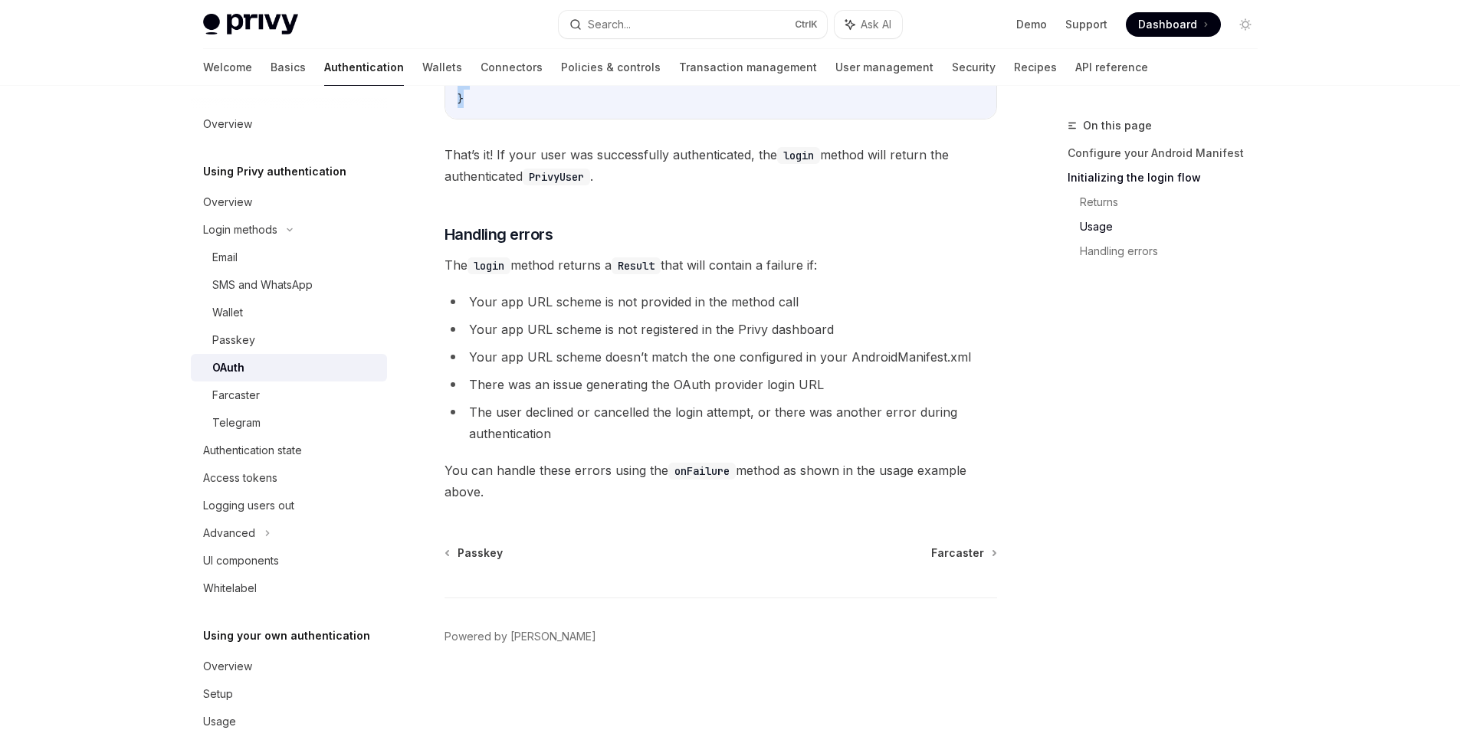
scroll to position [1455, 0]
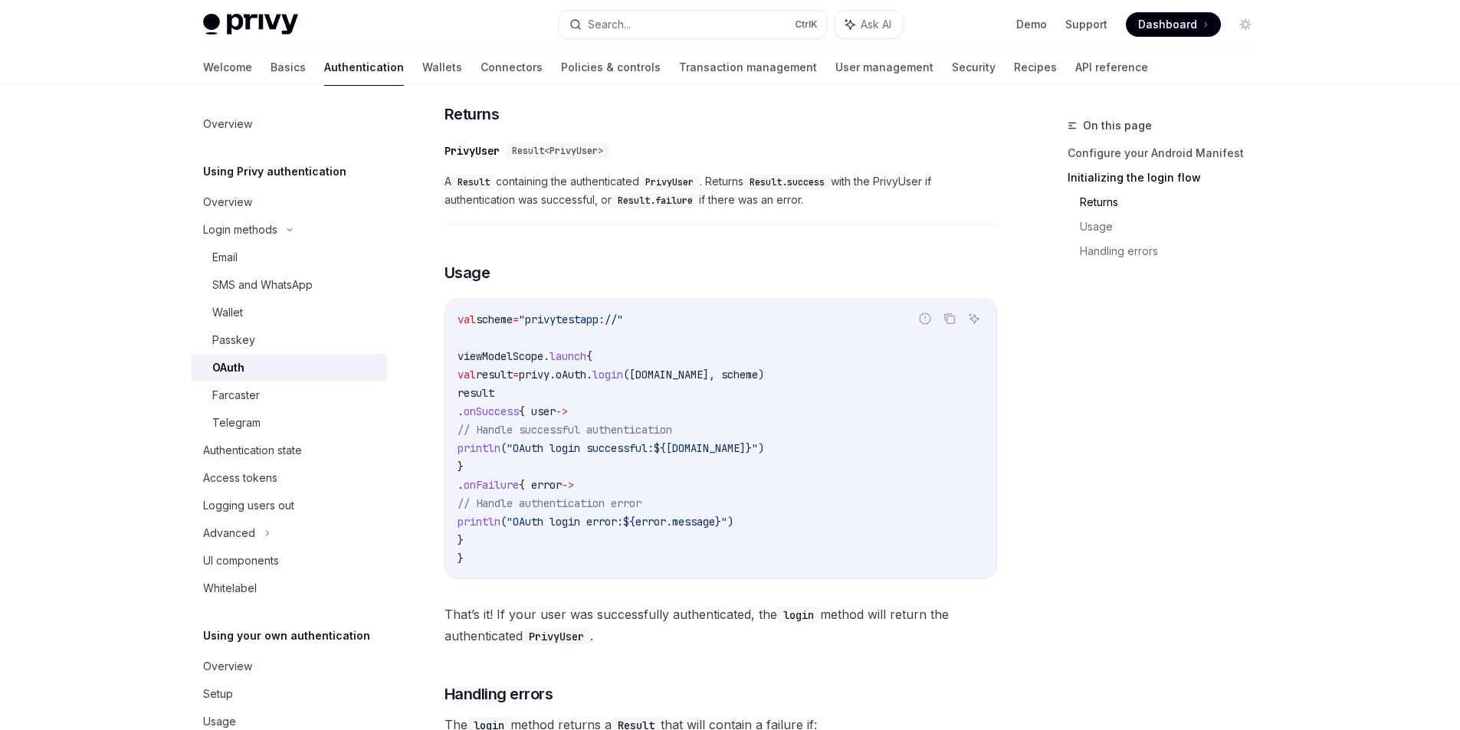
click at [893, 356] on code "val scheme = "privytestapp://" viewModelScope. launch { val result = privy.oAut…" at bounding box center [720, 438] width 526 height 257
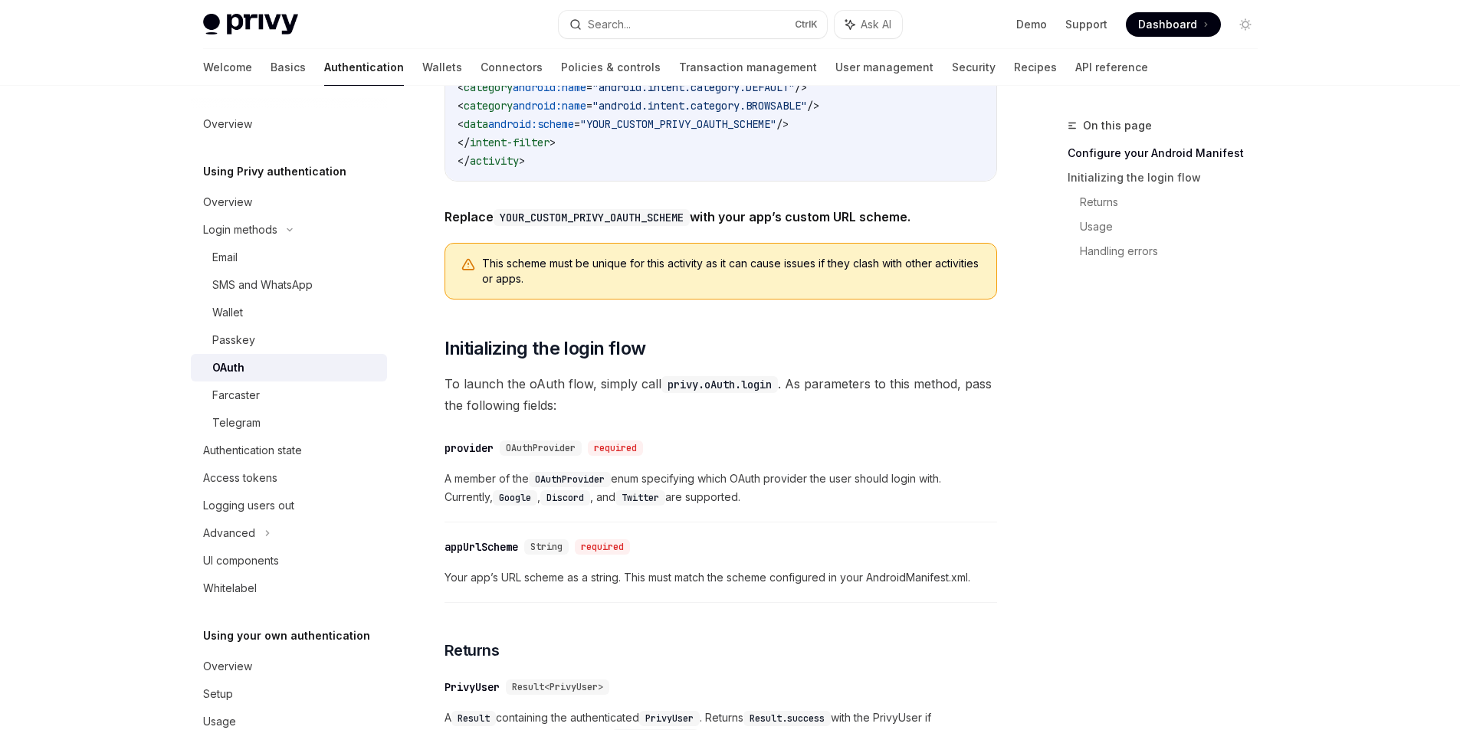
scroll to position [459, 0]
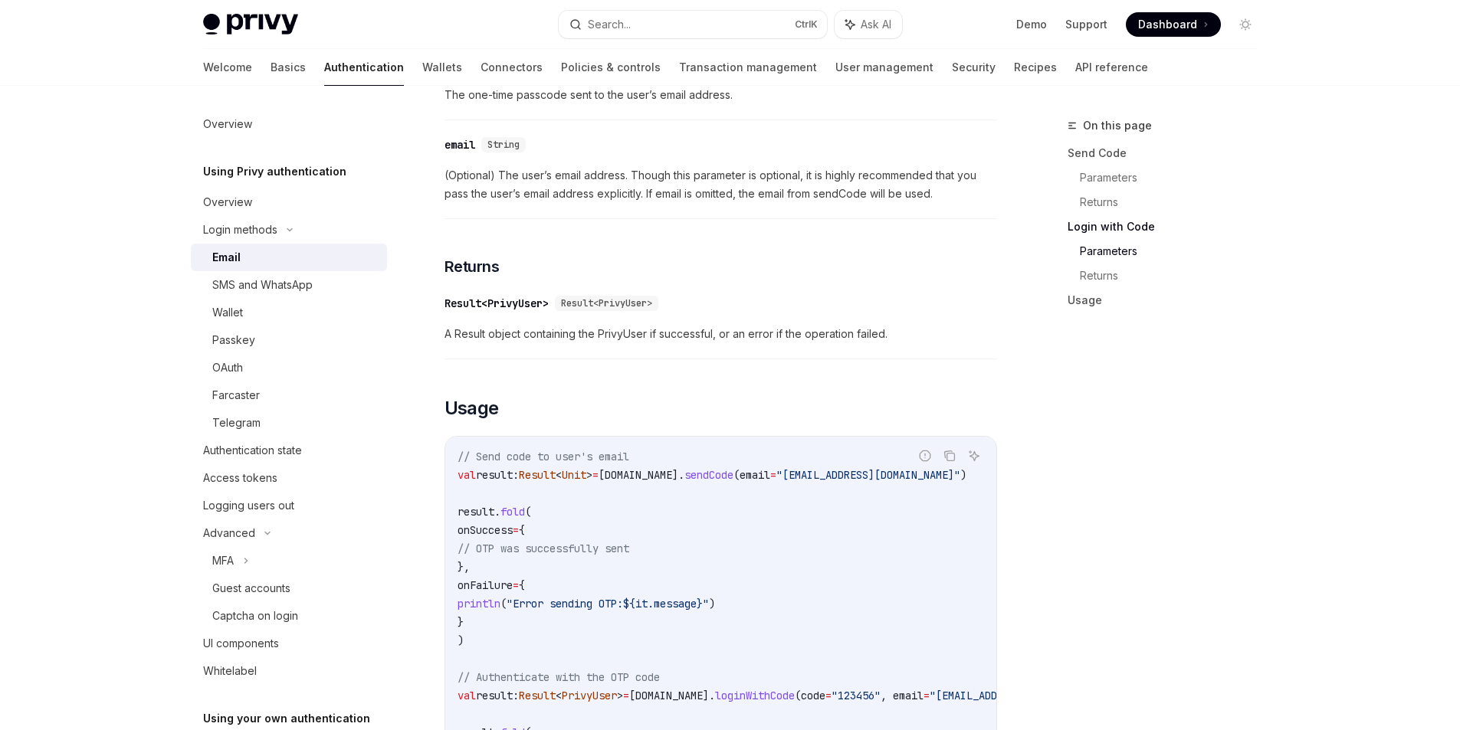
scroll to position [1061, 0]
